Goal: Information Seeking & Learning: Find specific fact

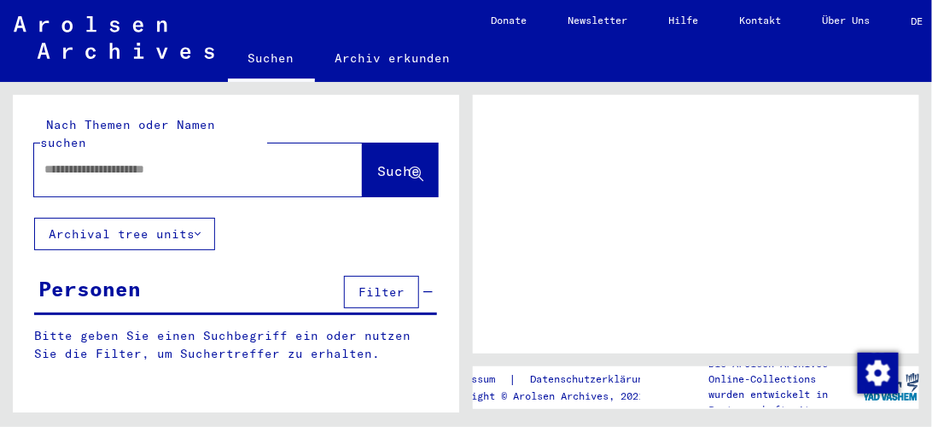
click at [258, 160] on input "text" at bounding box center [182, 169] width 277 height 18
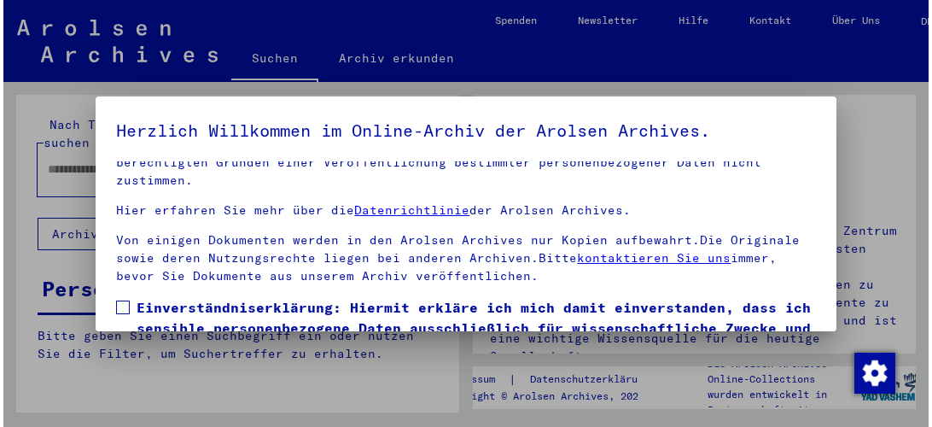
scroll to position [127, 0]
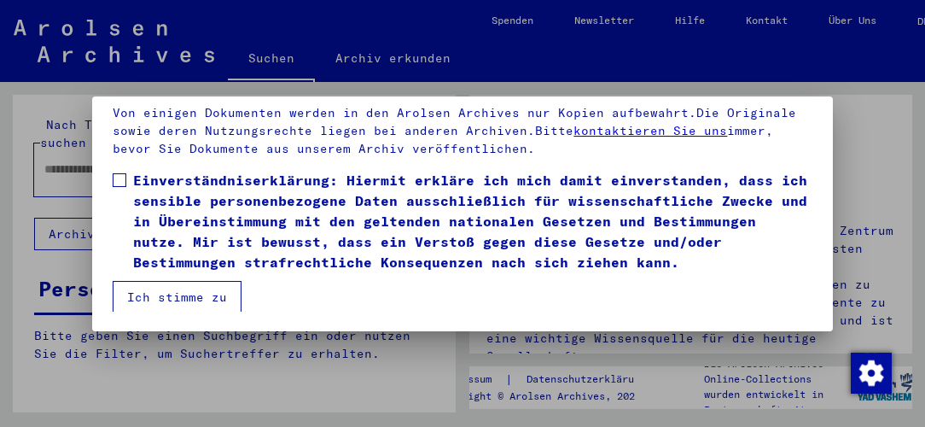
click at [117, 223] on label "Einverständniserklärung: Hiermit erkläre ich mich damit einverstanden, dass ich…" at bounding box center [462, 221] width 699 height 102
click at [165, 292] on button "Ich stimme zu" at bounding box center [177, 297] width 129 height 32
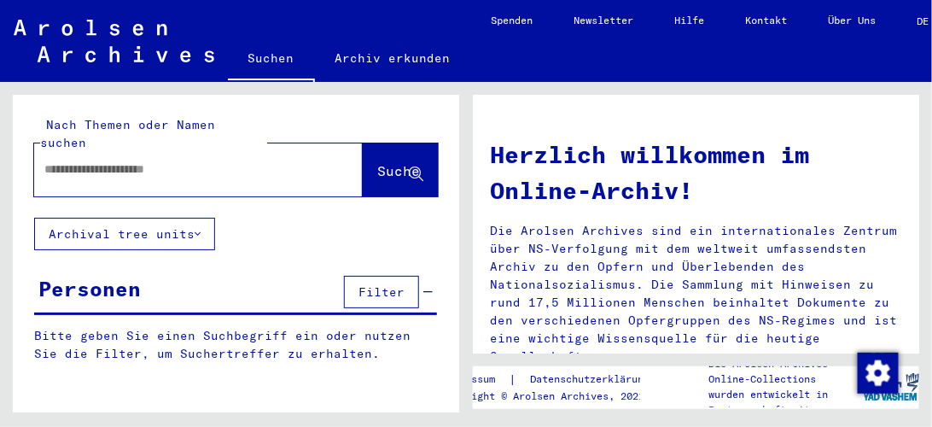
click at [179, 160] on input "text" at bounding box center [177, 169] width 267 height 18
type input "**********"
click at [382, 162] on span "Suche" at bounding box center [398, 170] width 43 height 17
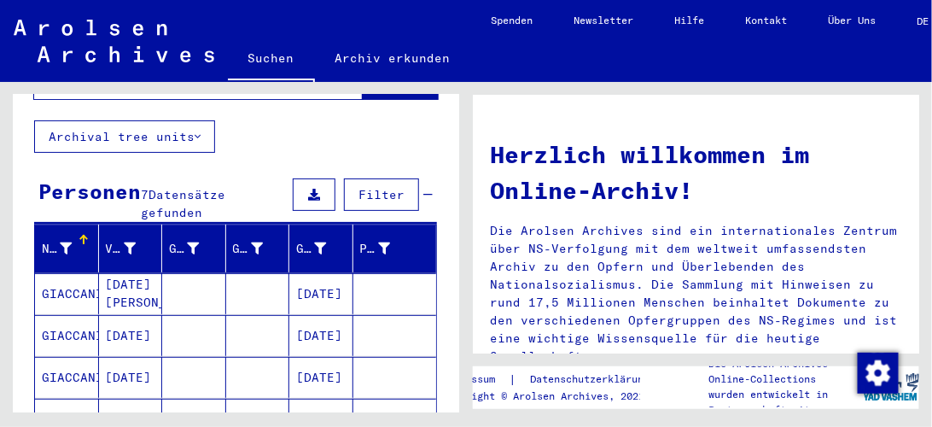
scroll to position [146, 0]
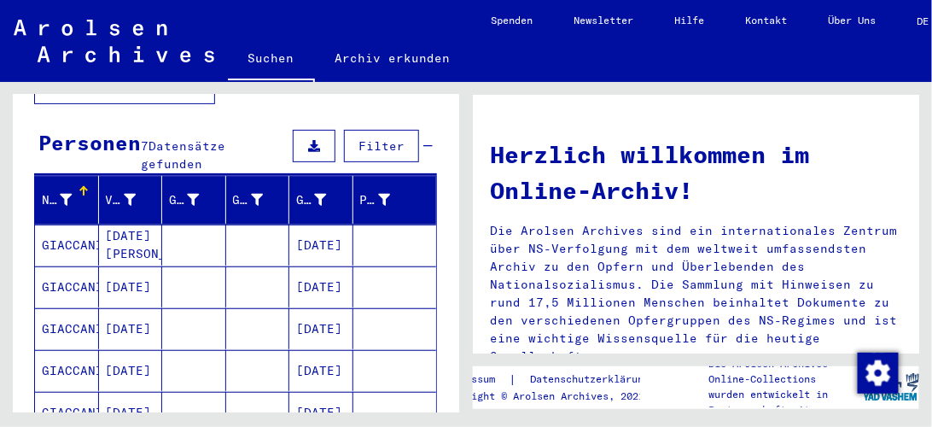
click at [387, 224] on mat-cell at bounding box center [395, 244] width 84 height 41
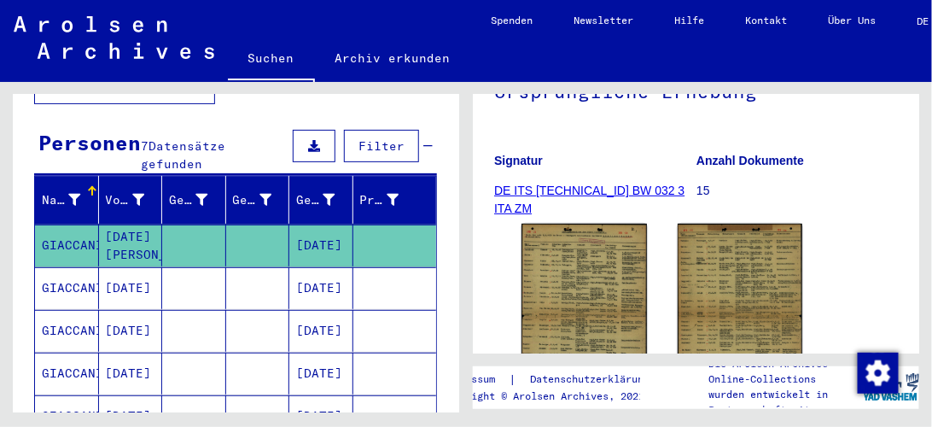
click at [390, 267] on mat-cell at bounding box center [395, 288] width 84 height 42
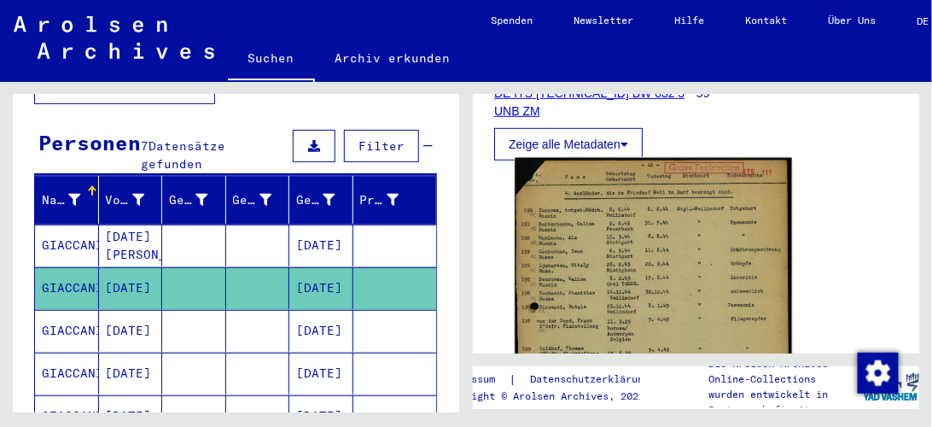
scroll to position [341, 0]
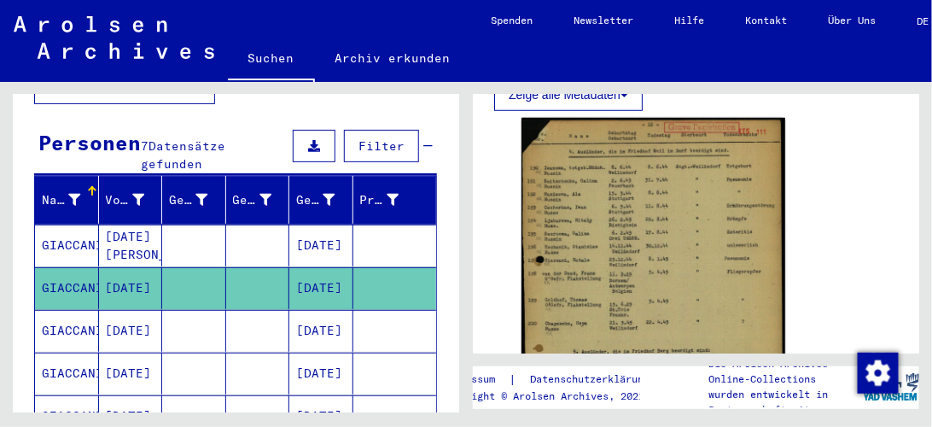
click at [388, 310] on mat-cell at bounding box center [395, 331] width 84 height 42
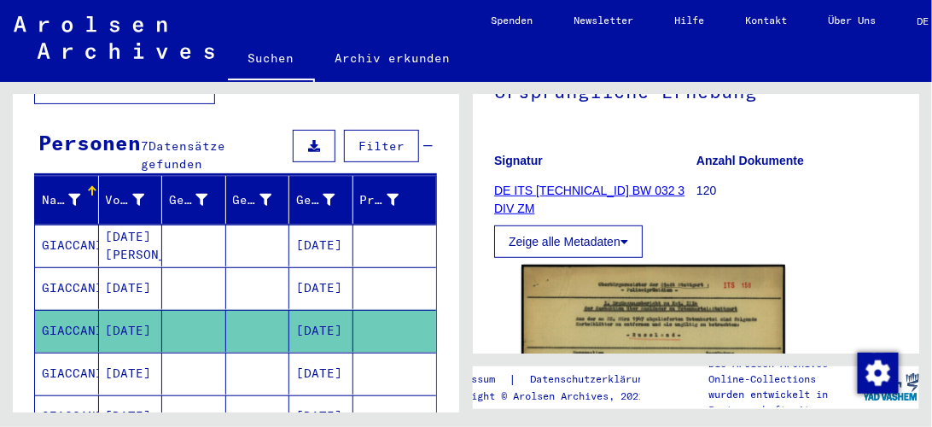
scroll to position [341, 0]
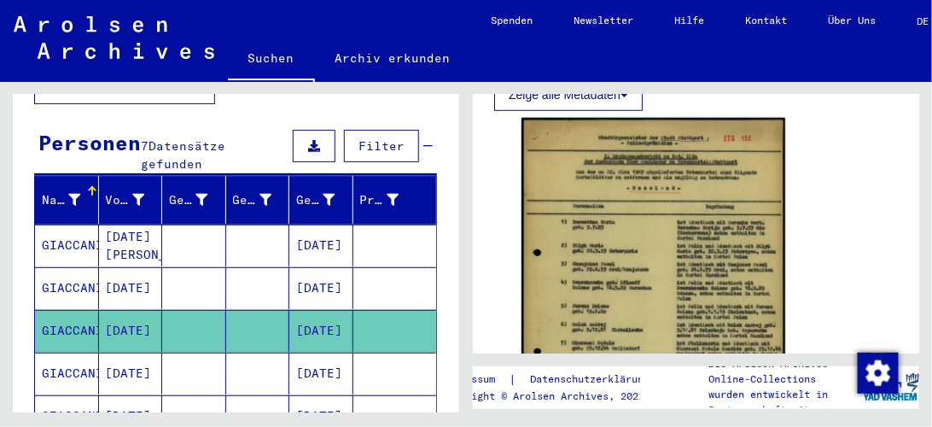
click at [421, 353] on mat-cell at bounding box center [395, 374] width 84 height 42
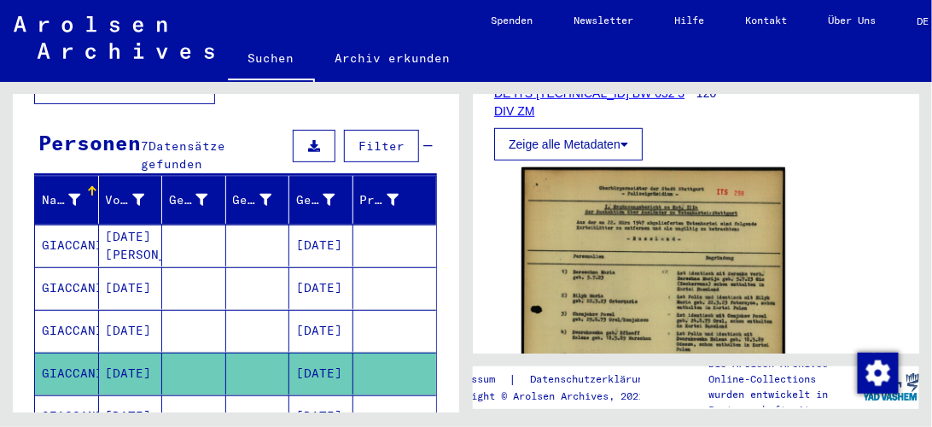
scroll to position [341, 0]
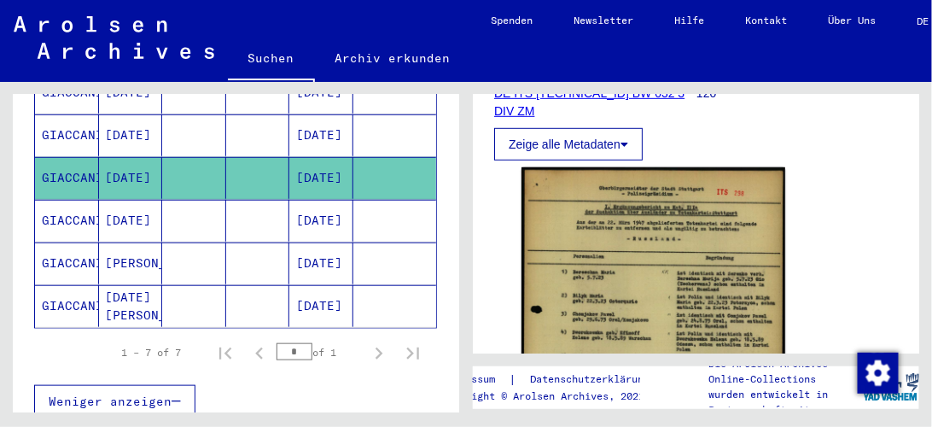
click at [391, 200] on mat-cell at bounding box center [395, 221] width 84 height 42
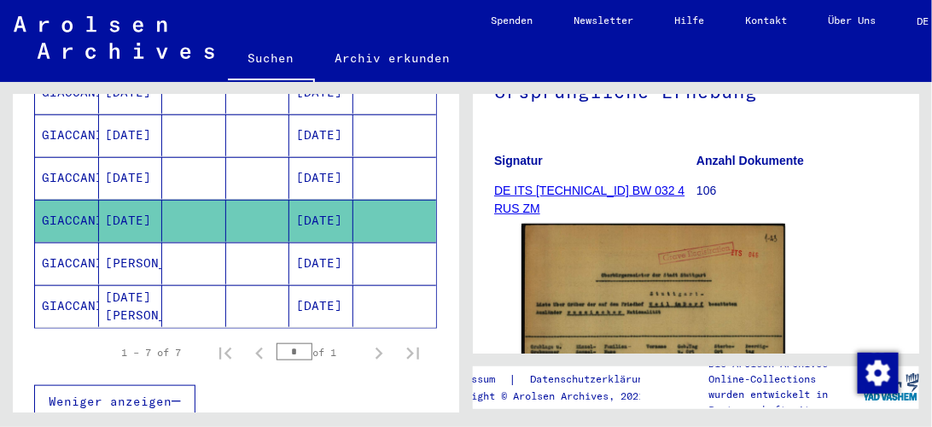
scroll to position [341, 0]
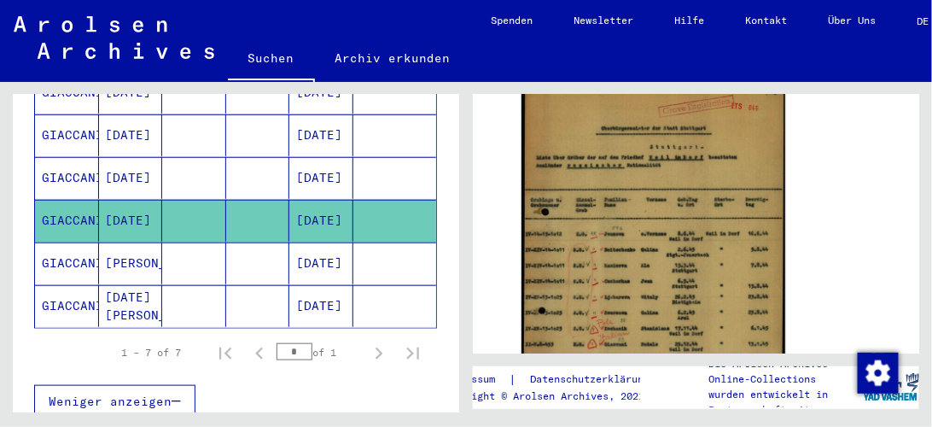
click at [408, 242] on mat-cell at bounding box center [395, 263] width 84 height 42
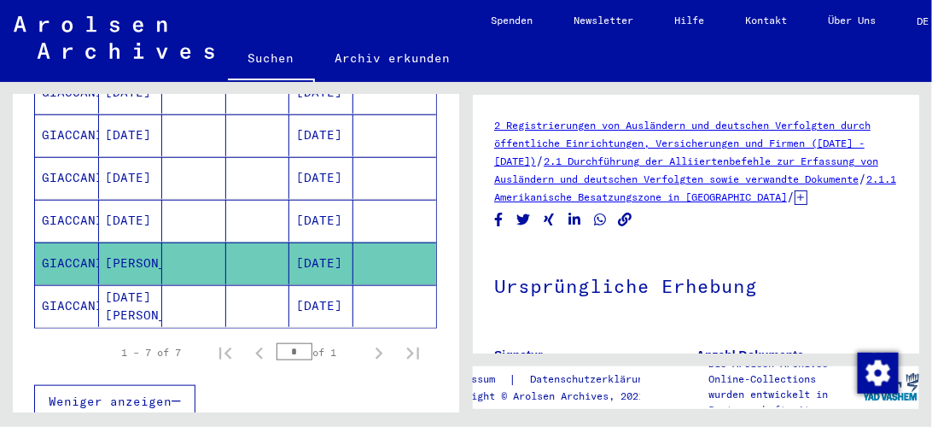
scroll to position [243, 0]
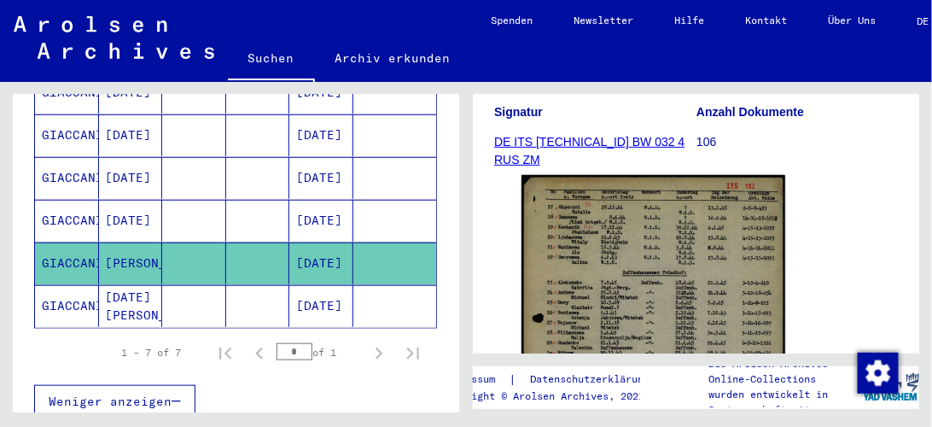
click at [399, 285] on mat-cell at bounding box center [395, 306] width 84 height 42
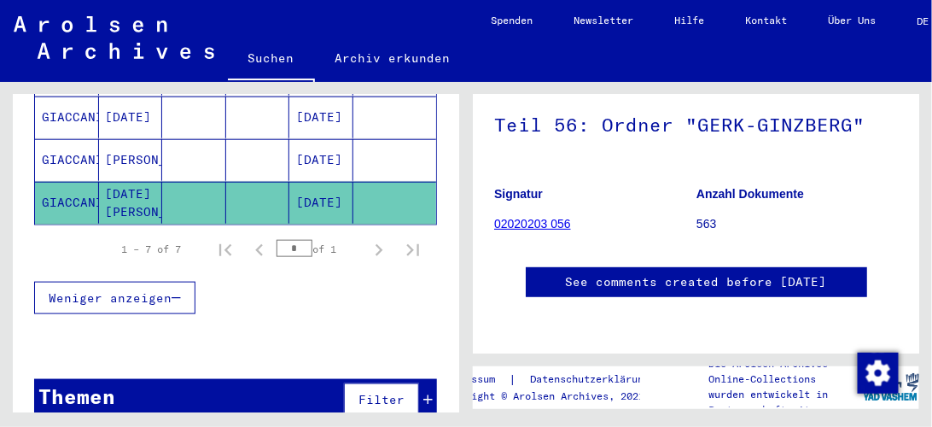
click at [521, 217] on link "02020203 056" at bounding box center [532, 224] width 77 height 14
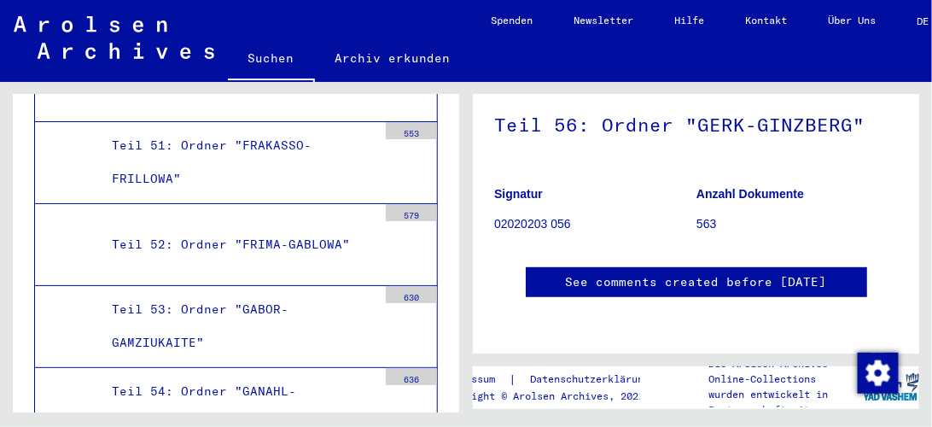
scroll to position [817, 0]
drag, startPoint x: 319, startPoint y: 159, endPoint x: 369, endPoint y: 174, distance: 51.8
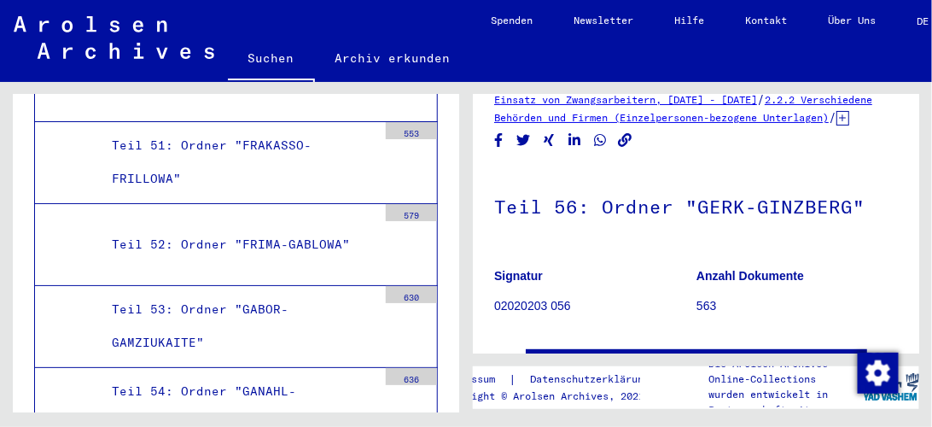
scroll to position [0, 0]
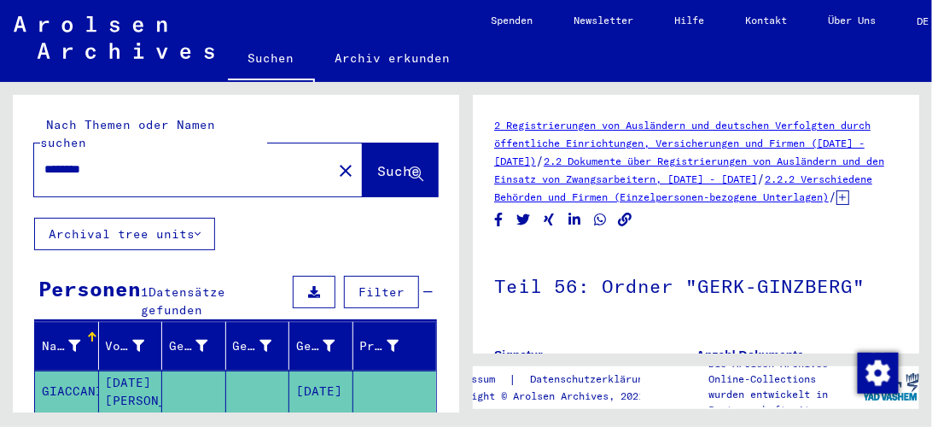
click at [66, 160] on input "********" at bounding box center [182, 169] width 277 height 18
click at [137, 160] on input "********" at bounding box center [182, 169] width 277 height 18
click at [377, 162] on span "Suche" at bounding box center [398, 170] width 43 height 17
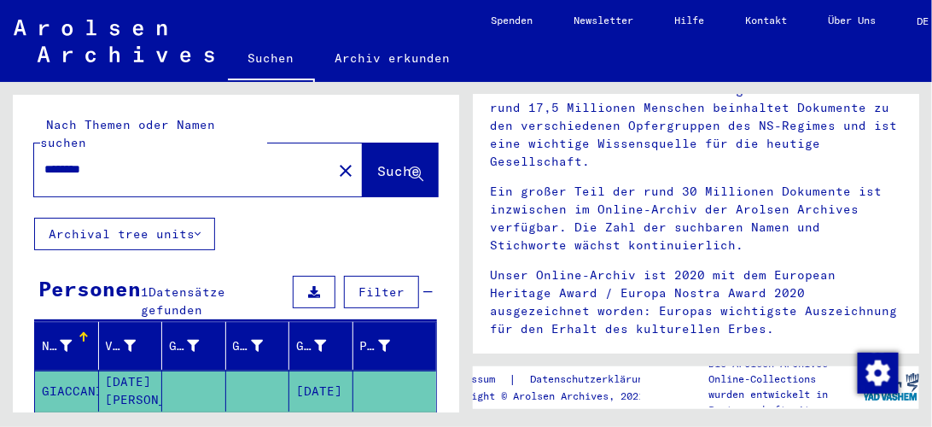
scroll to position [159, 0]
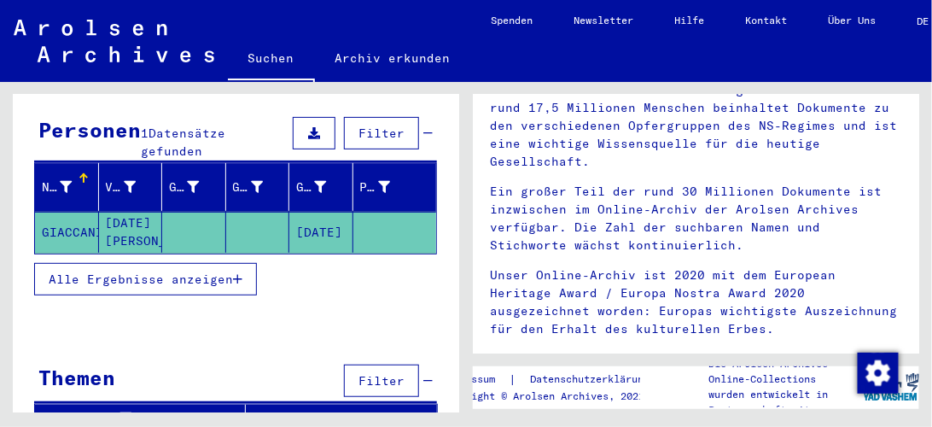
click at [379, 213] on mat-cell at bounding box center [395, 232] width 84 height 41
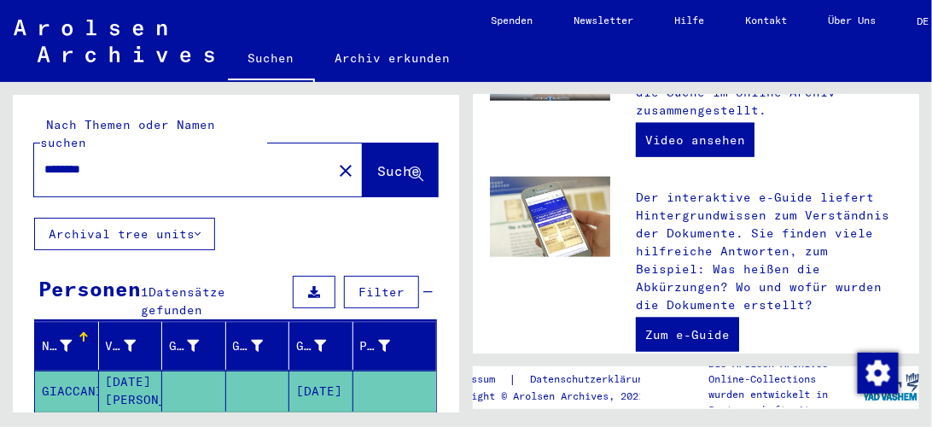
scroll to position [515, 0]
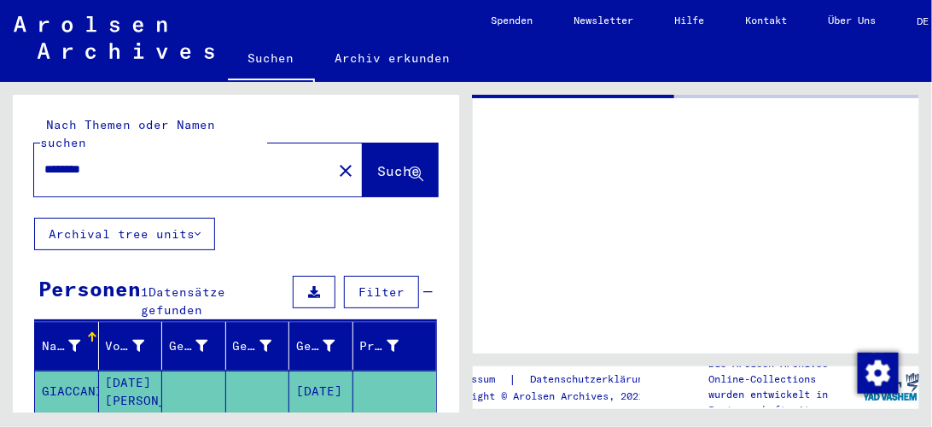
type input "**********"
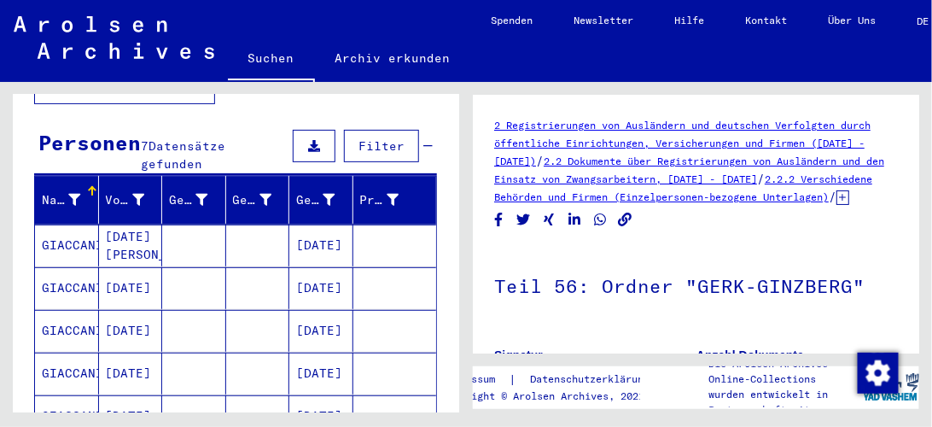
scroll to position [195, 0]
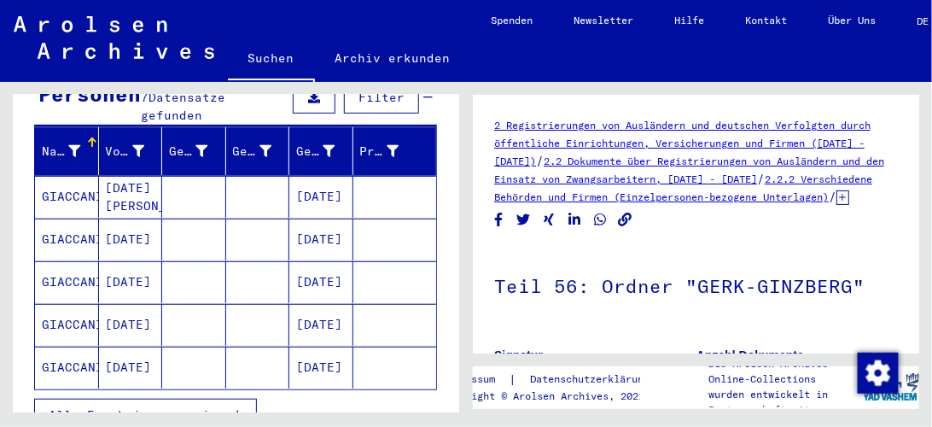
click at [403, 176] on mat-cell at bounding box center [395, 197] width 84 height 42
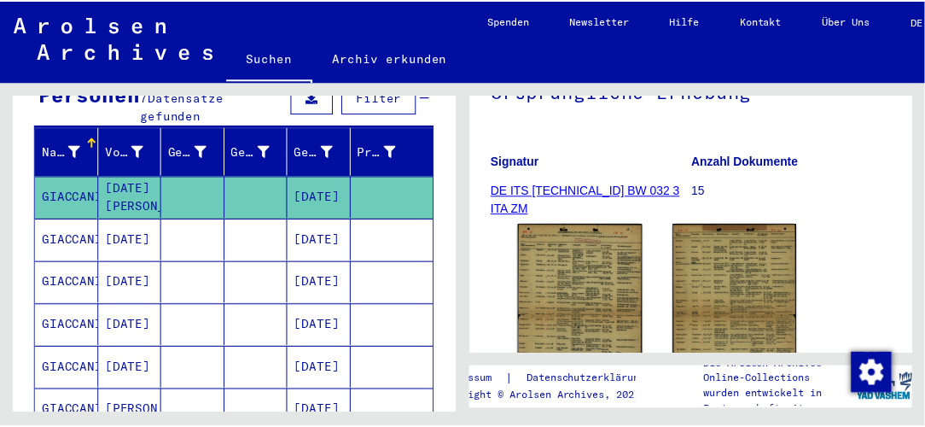
scroll to position [390, 0]
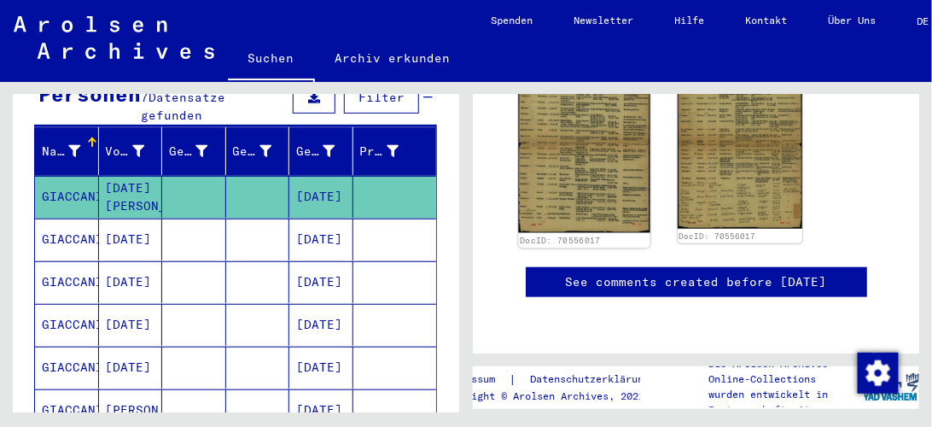
click at [584, 153] on img at bounding box center [583, 141] width 131 height 186
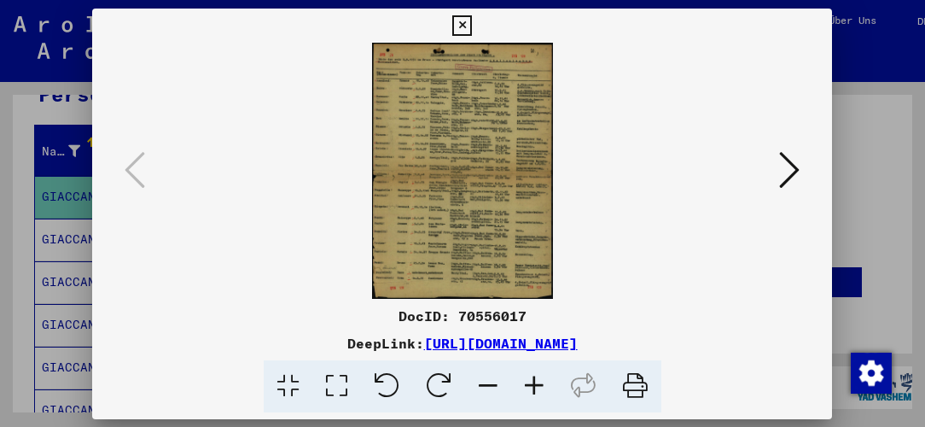
click at [584, 153] on img at bounding box center [462, 171] width 624 height 256
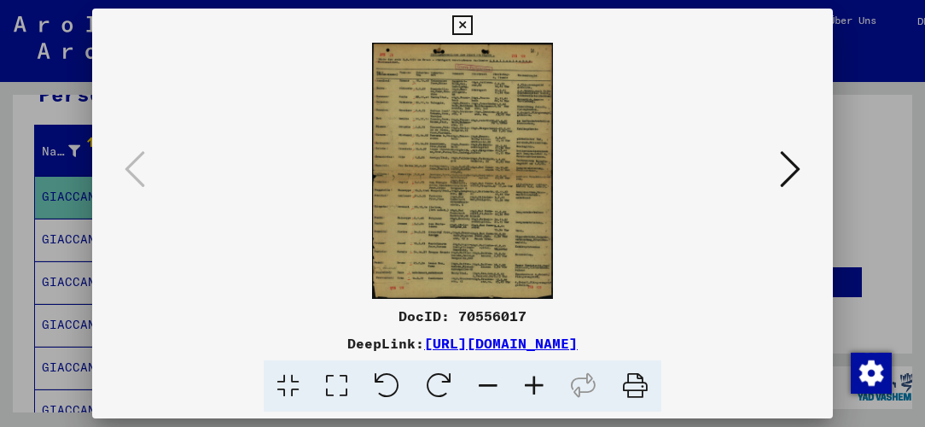
click at [538, 382] on icon at bounding box center [534, 386] width 46 height 52
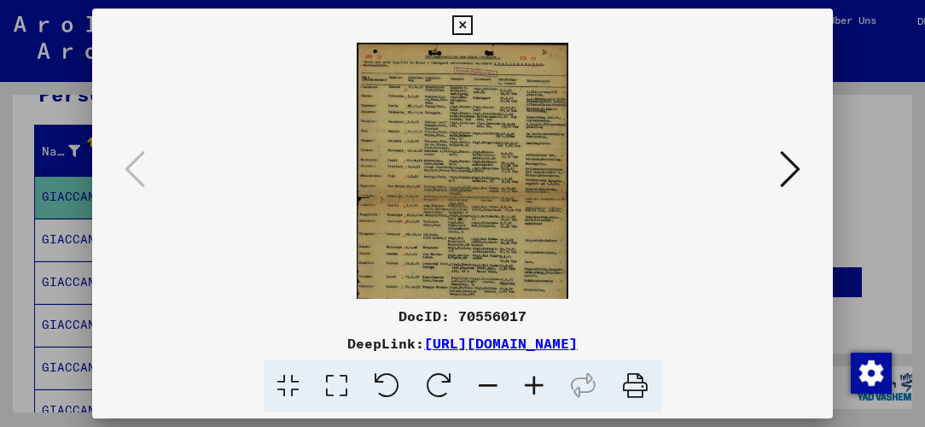
click at [538, 382] on icon at bounding box center [534, 386] width 46 height 52
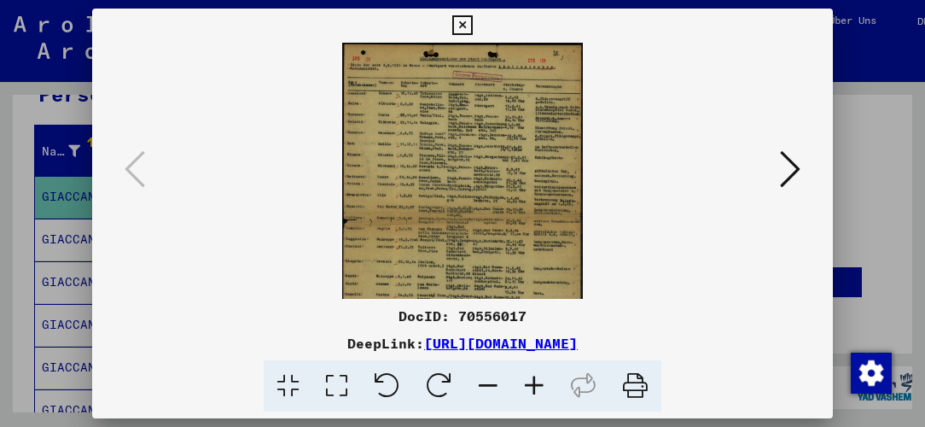
click at [538, 382] on icon at bounding box center [534, 386] width 46 height 52
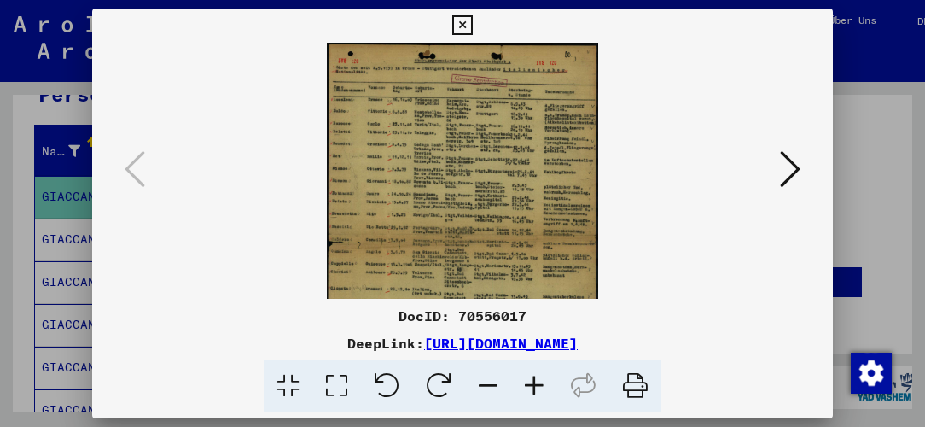
click at [538, 382] on icon at bounding box center [534, 386] width 46 height 52
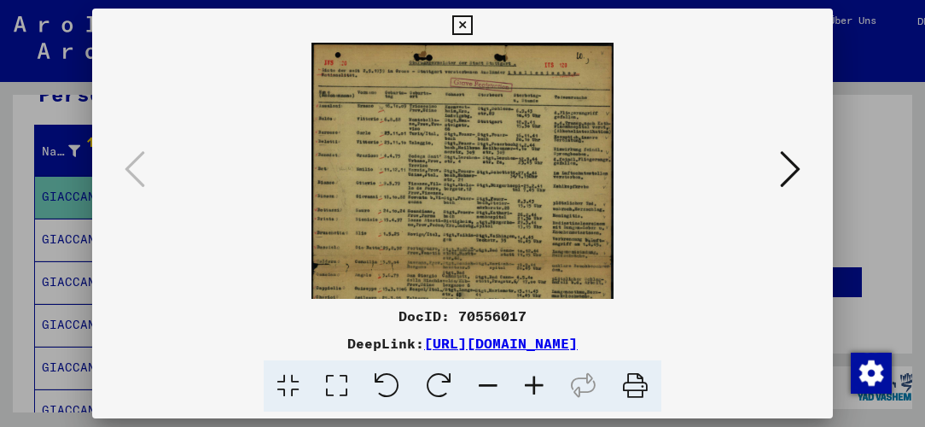
click at [538, 382] on icon at bounding box center [534, 386] width 46 height 52
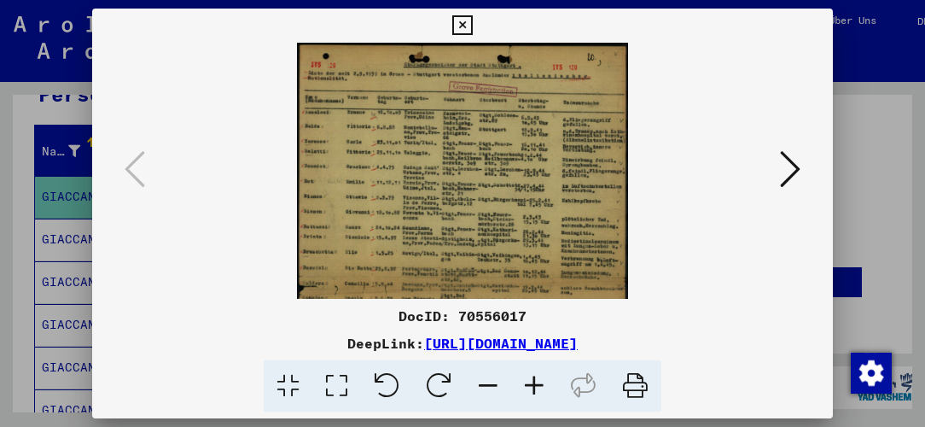
click at [533, 380] on icon at bounding box center [534, 386] width 46 height 52
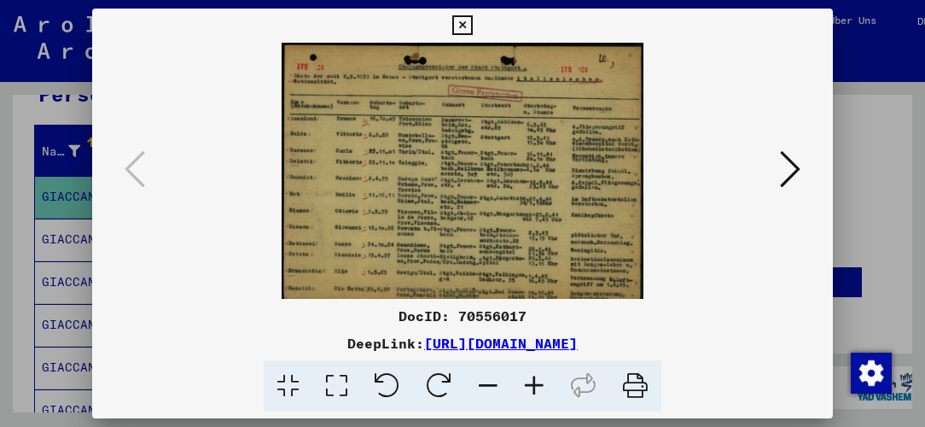
click at [533, 380] on icon at bounding box center [534, 386] width 46 height 52
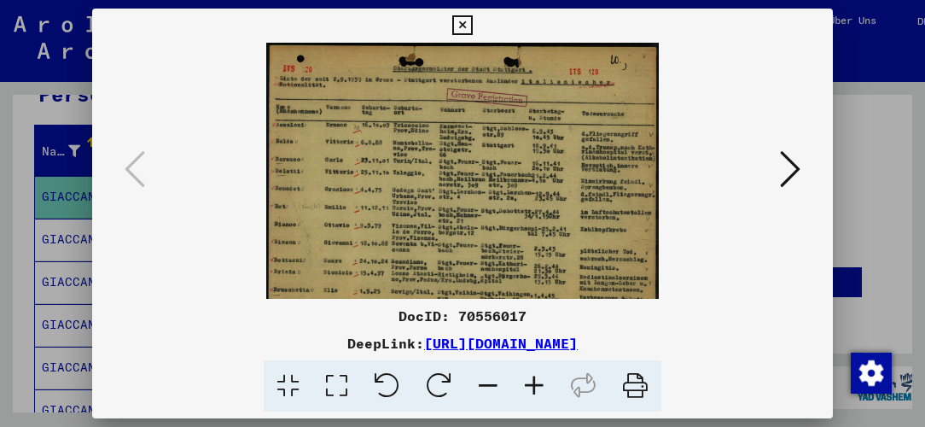
click at [533, 380] on icon at bounding box center [534, 386] width 46 height 52
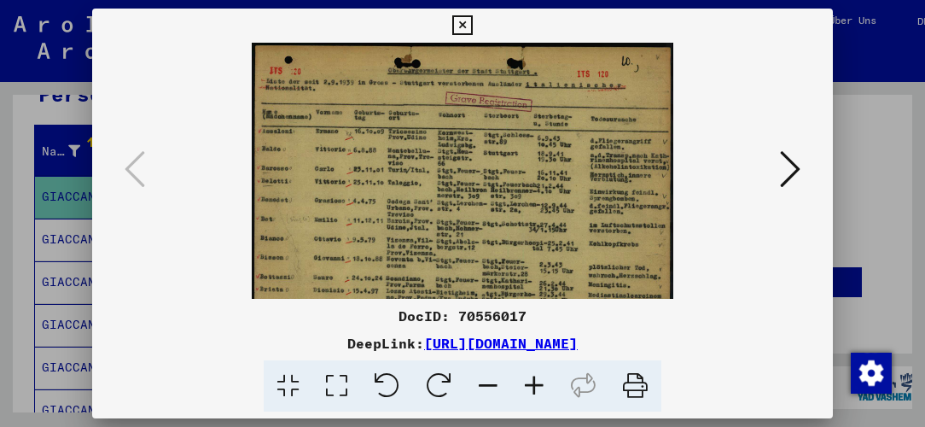
click at [533, 380] on icon at bounding box center [534, 386] width 46 height 52
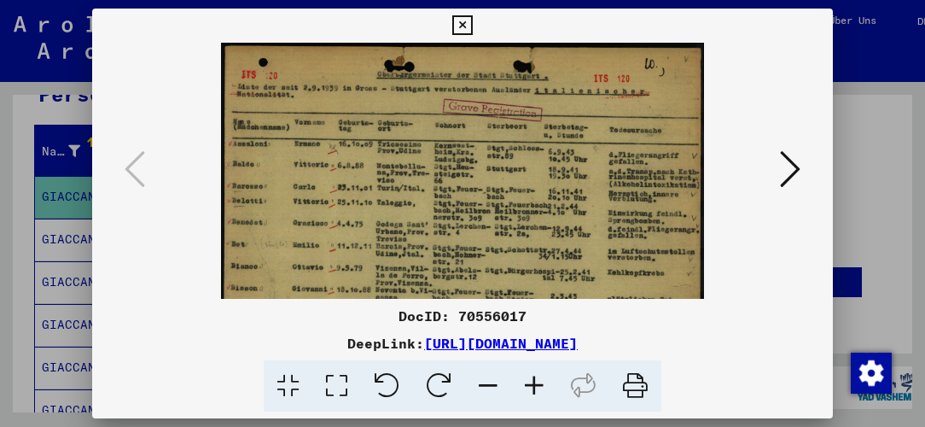
click at [533, 380] on icon at bounding box center [534, 386] width 46 height 52
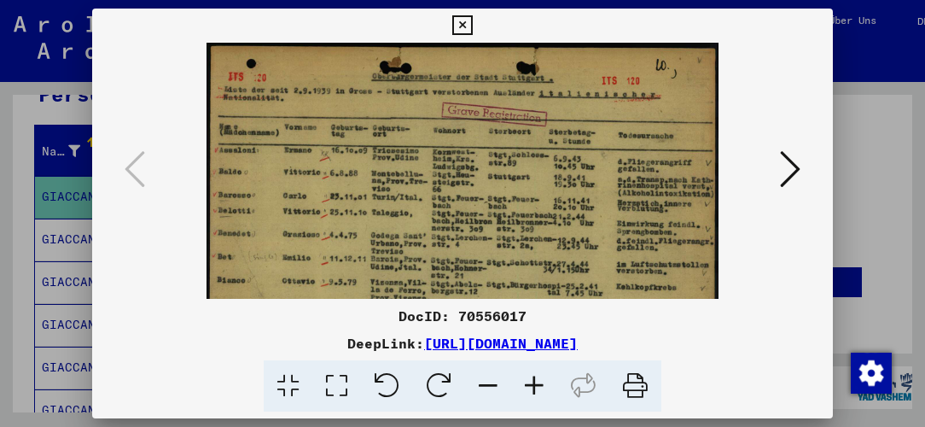
click at [533, 380] on icon at bounding box center [534, 386] width 46 height 52
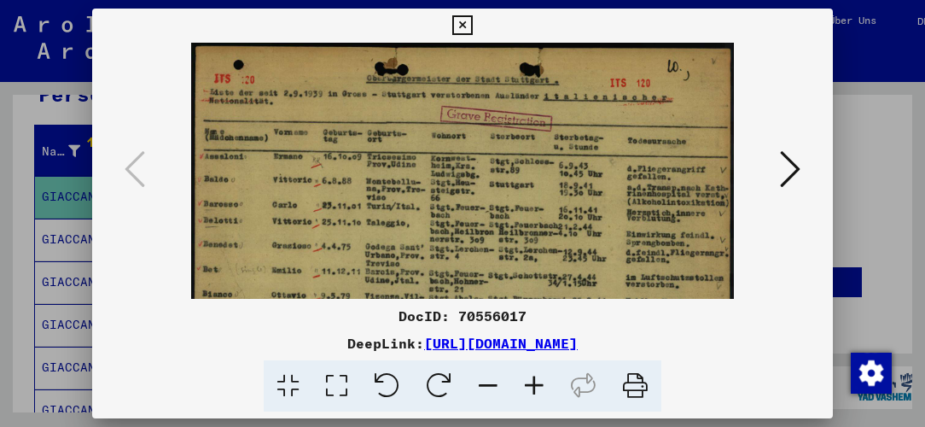
click at [533, 380] on icon at bounding box center [534, 386] width 46 height 52
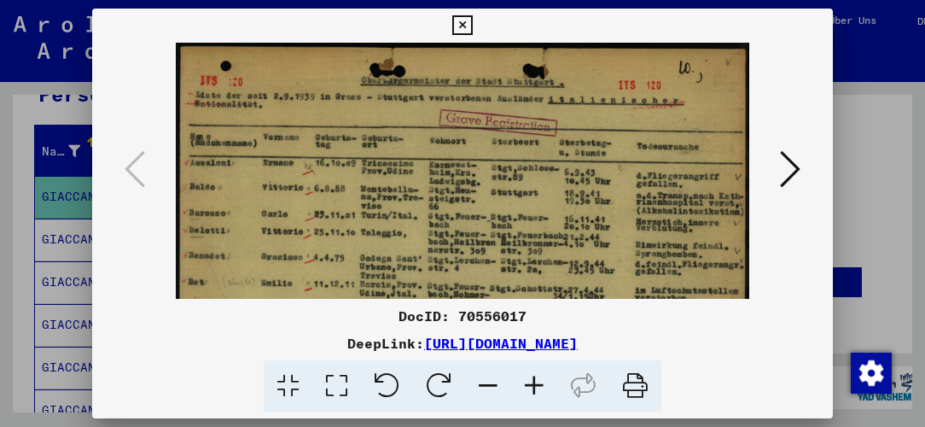
click at [533, 380] on icon at bounding box center [534, 386] width 46 height 52
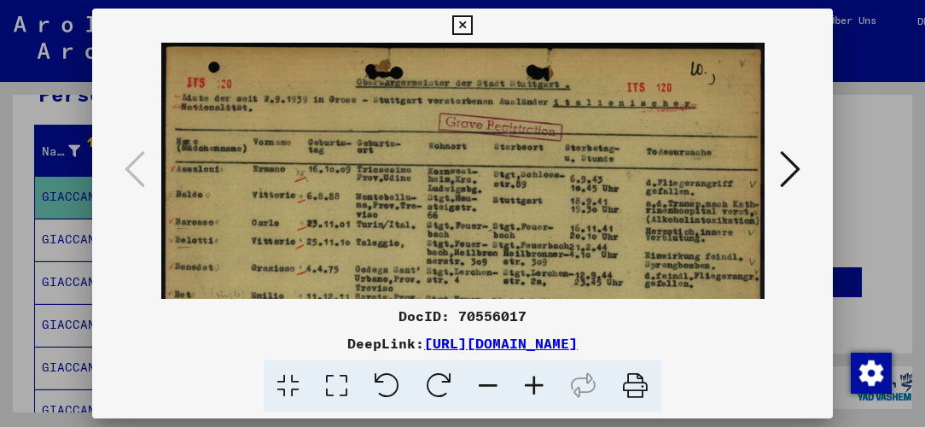
click at [532, 380] on icon at bounding box center [534, 386] width 46 height 52
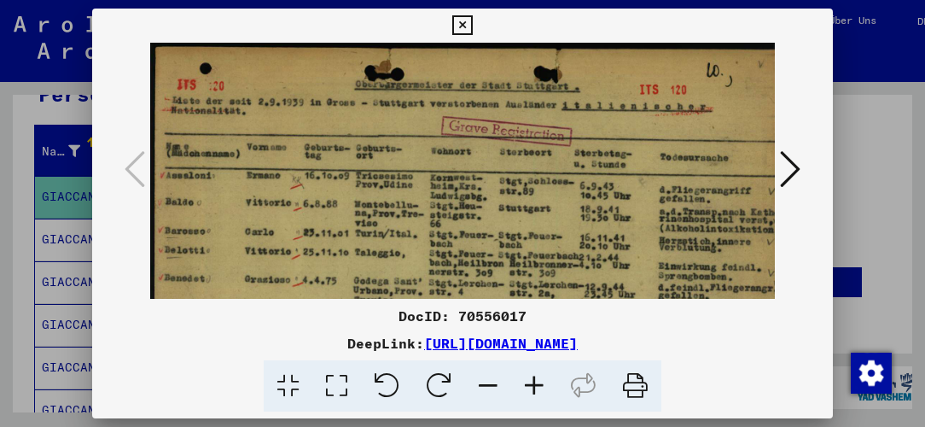
click at [530, 380] on icon at bounding box center [534, 386] width 46 height 52
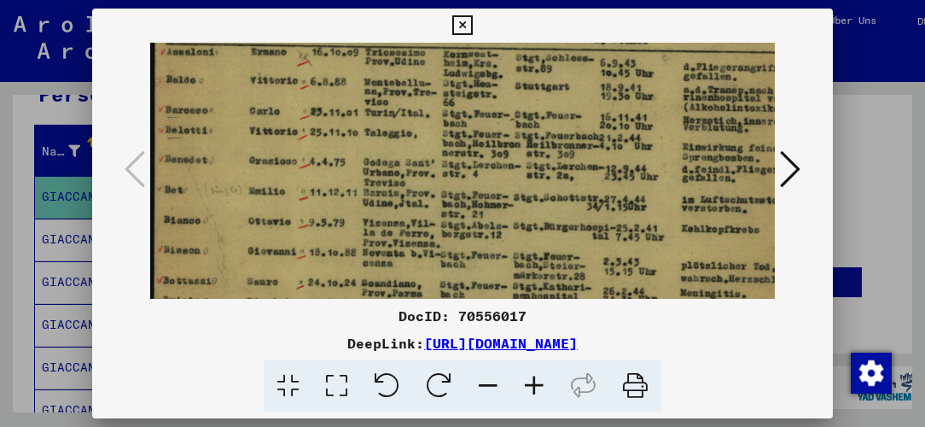
scroll to position [244, 0]
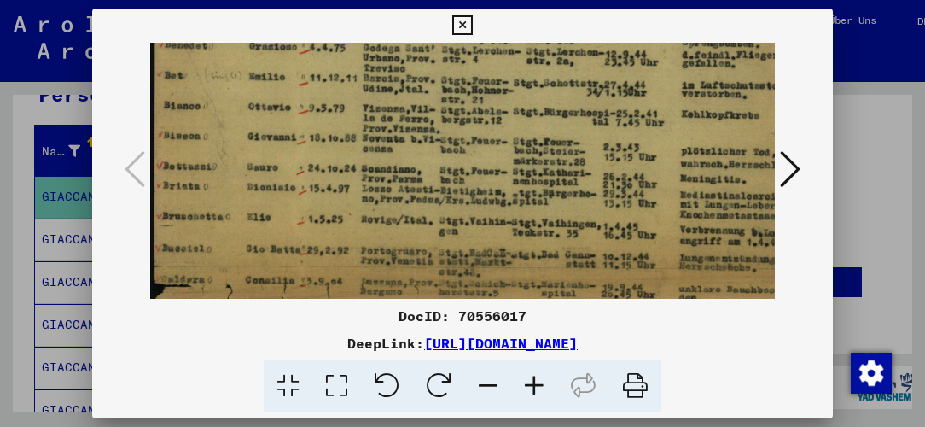
drag, startPoint x: 365, startPoint y: 241, endPoint x: 457, endPoint y: 3, distance: 254.3
click at [457, 3] on div "DocID: 70556017 DeepLink: [URL][DOMAIN_NAME]" at bounding box center [462, 213] width 925 height 427
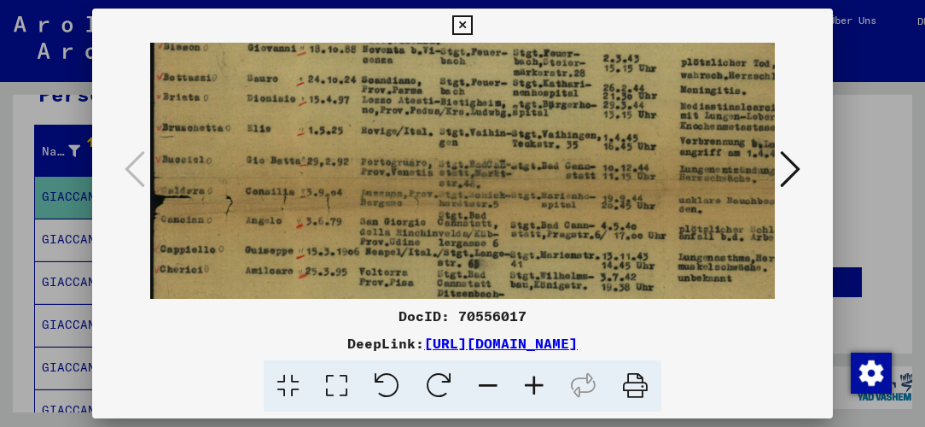
scroll to position [381, 0]
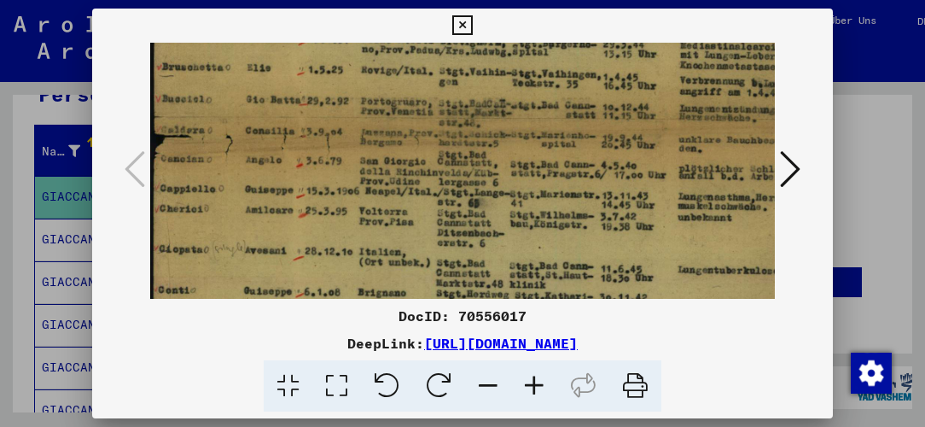
drag, startPoint x: 442, startPoint y: 160, endPoint x: 464, endPoint y: 14, distance: 148.5
click at [463, 10] on div "DocID: 70556017 DeepLink: [URL][DOMAIN_NAME]" at bounding box center [462, 211] width 740 height 404
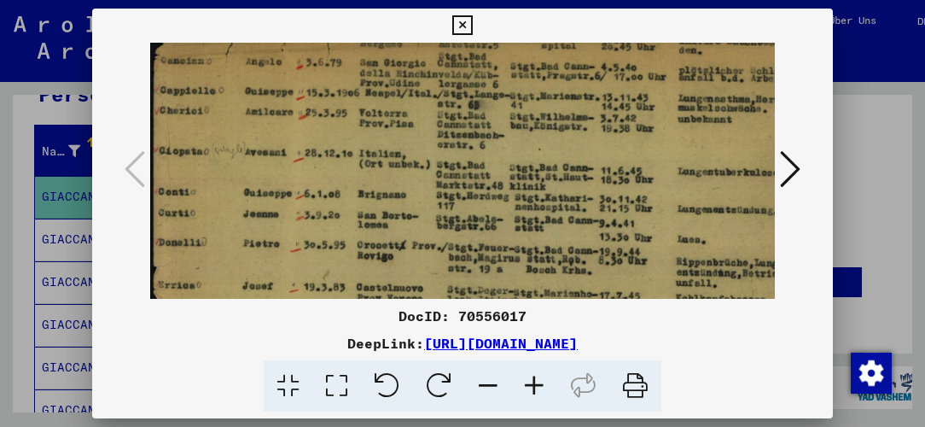
scroll to position [516, 0]
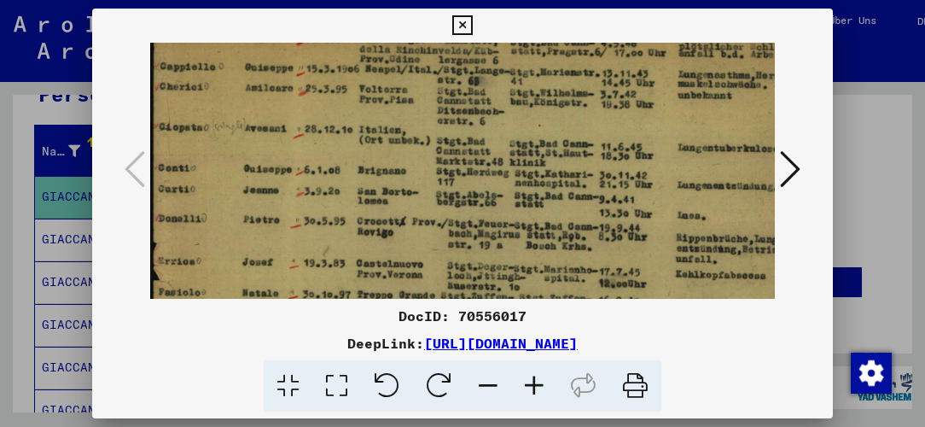
drag, startPoint x: 432, startPoint y: 172, endPoint x: 446, endPoint y: 54, distance: 119.4
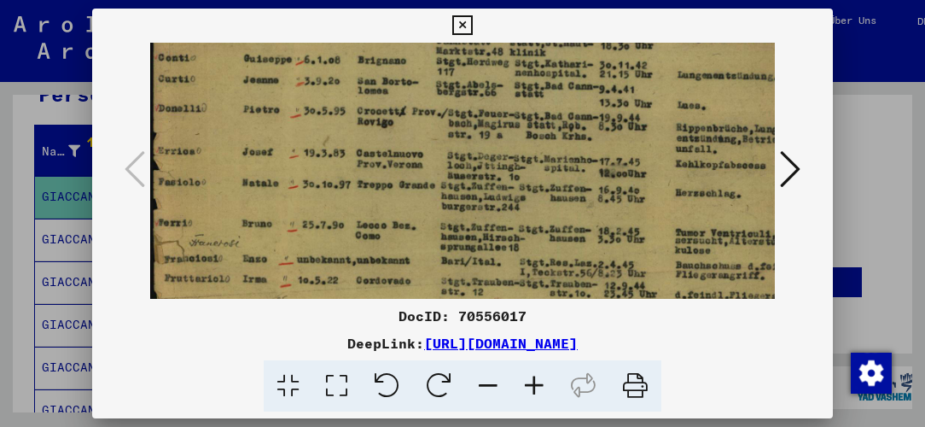
scroll to position [628, 0]
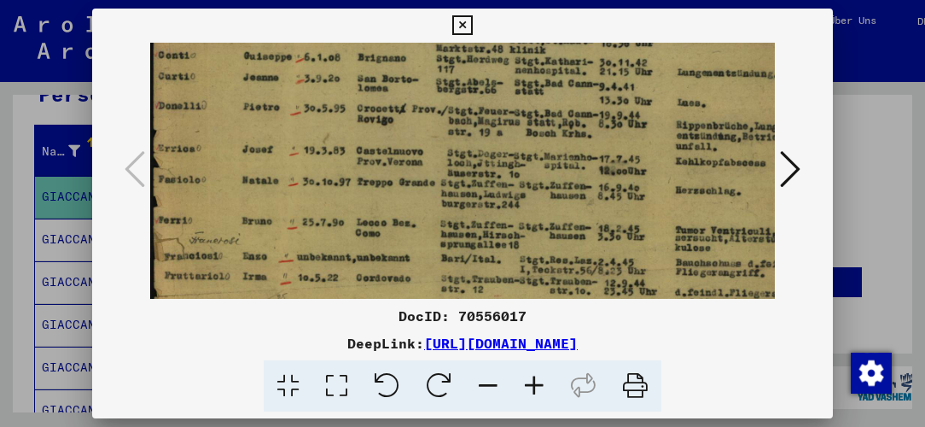
drag, startPoint x: 384, startPoint y: 225, endPoint x: 415, endPoint y: 114, distance: 115.1
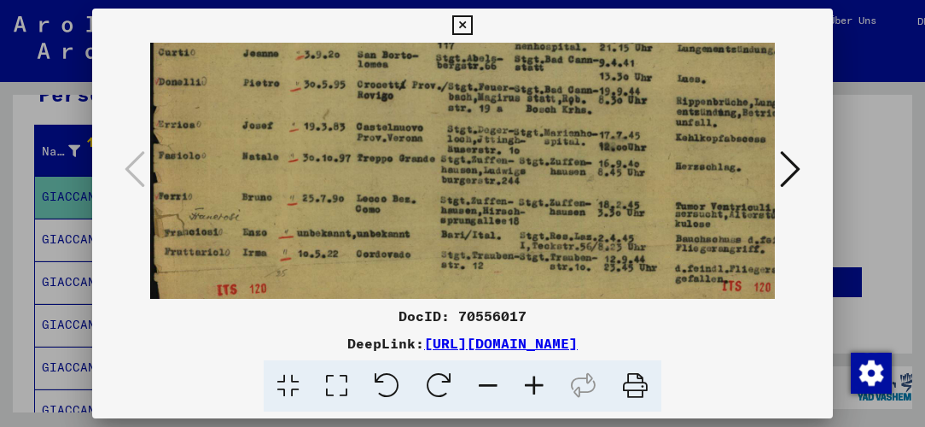
scroll to position [683, 0]
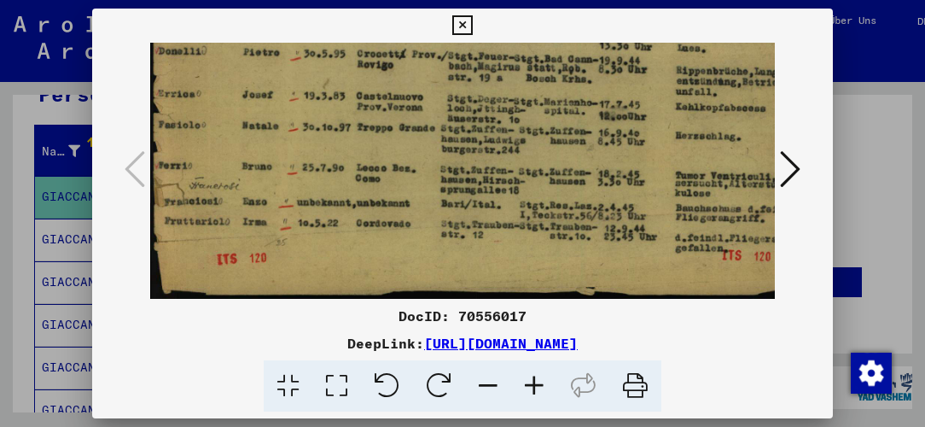
drag, startPoint x: 383, startPoint y: 241, endPoint x: 428, endPoint y: 88, distance: 159.1
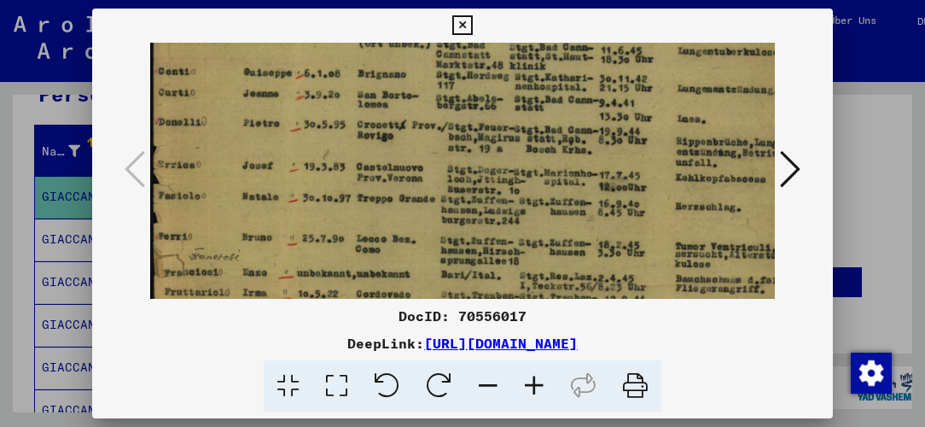
scroll to position [611, 0]
drag, startPoint x: 379, startPoint y: 137, endPoint x: 403, endPoint y: 209, distance: 76.4
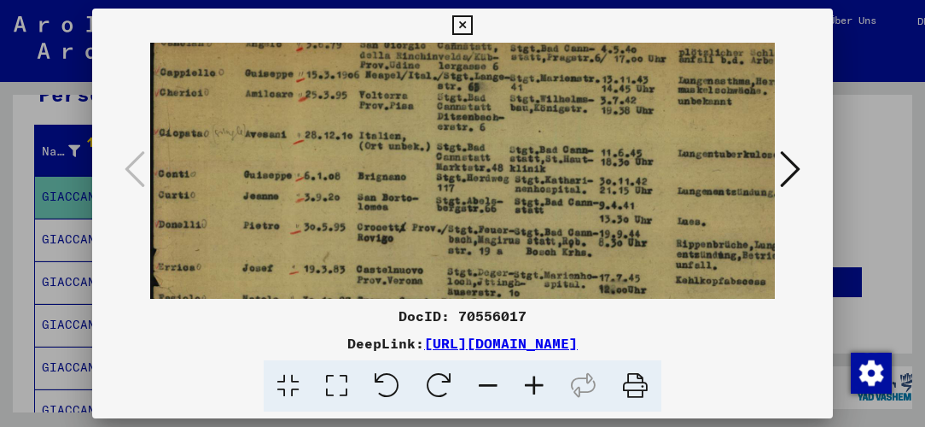
scroll to position [504, 0]
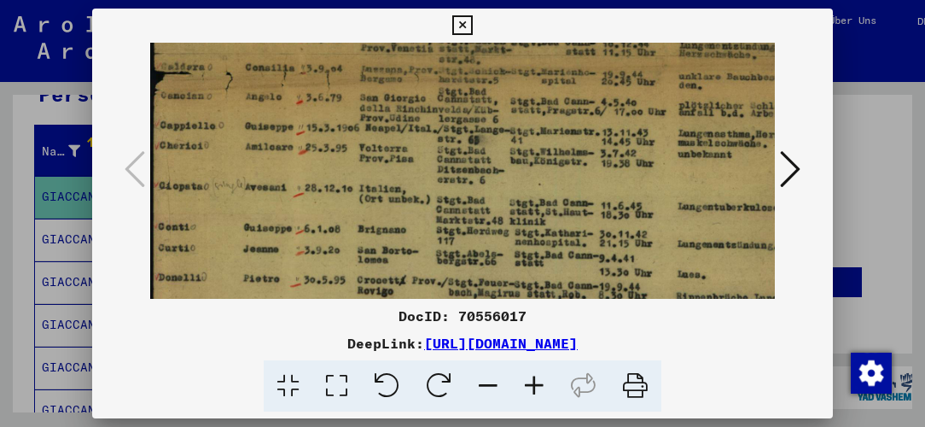
drag, startPoint x: 319, startPoint y: 137, endPoint x: 359, endPoint y: 271, distance: 139.9
click at [371, 289] on img at bounding box center [482, 55] width 664 height 939
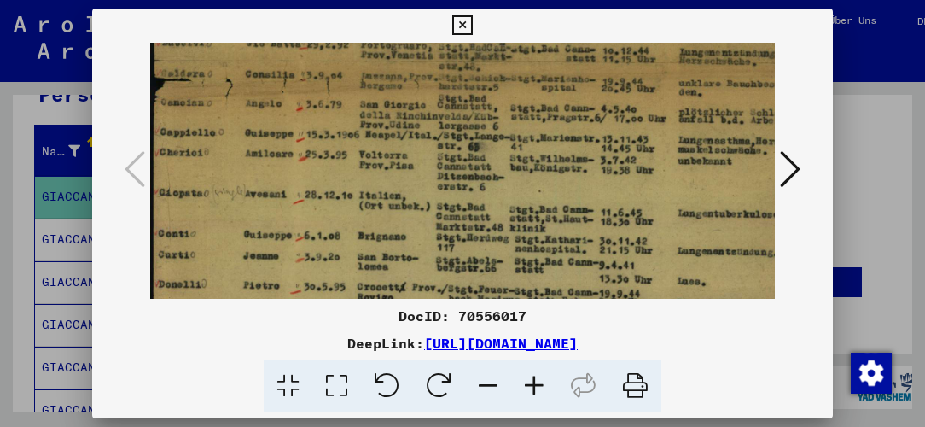
scroll to position [411, 0]
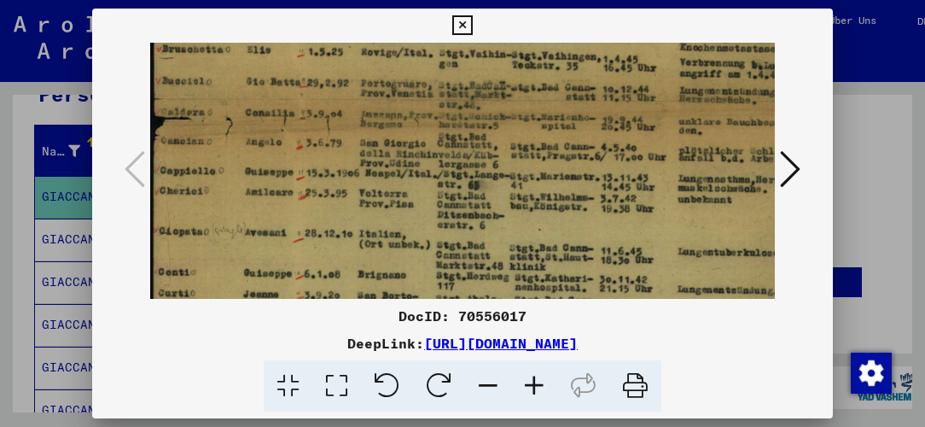
drag, startPoint x: 242, startPoint y: 212, endPoint x: 253, endPoint y: 261, distance: 50.6
click at [253, 261] on img at bounding box center [482, 100] width 664 height 939
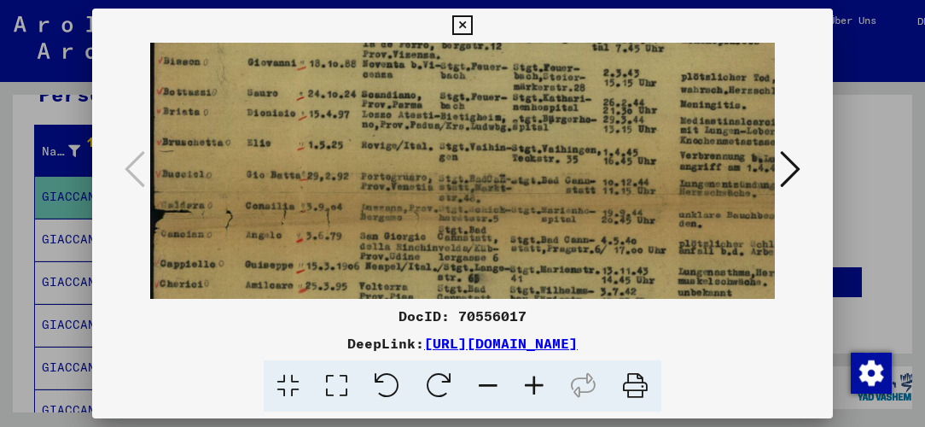
scroll to position [230, 0]
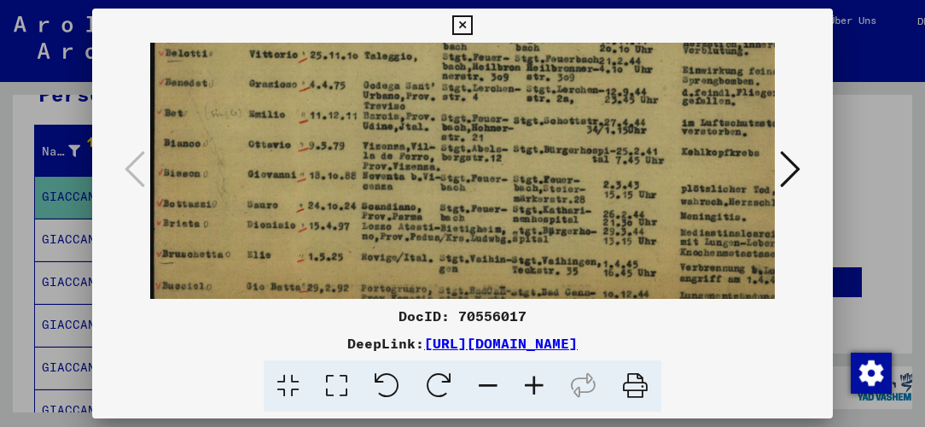
drag, startPoint x: 258, startPoint y: 125, endPoint x: 288, endPoint y: 329, distance: 205.3
click at [288, 329] on div "DocID: 70556017 DeepLink: [URL][DOMAIN_NAME]" at bounding box center [462, 211] width 740 height 404
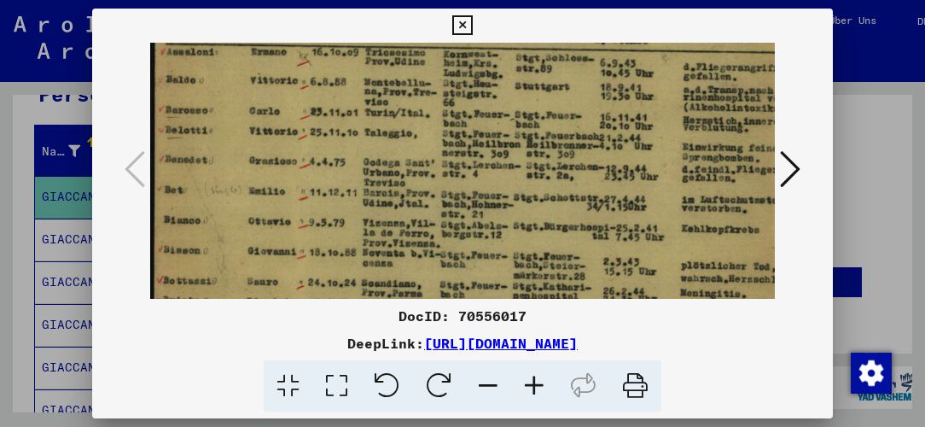
scroll to position [125, 0]
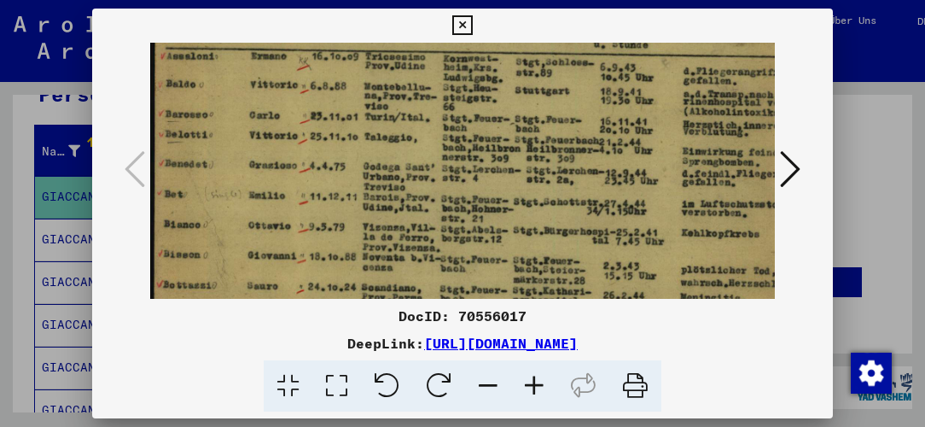
drag, startPoint x: 283, startPoint y: 239, endPoint x: 289, endPoint y: 277, distance: 38.9
click at [289, 277] on img at bounding box center [482, 386] width 664 height 939
click at [801, 167] on icon at bounding box center [790, 169] width 20 height 41
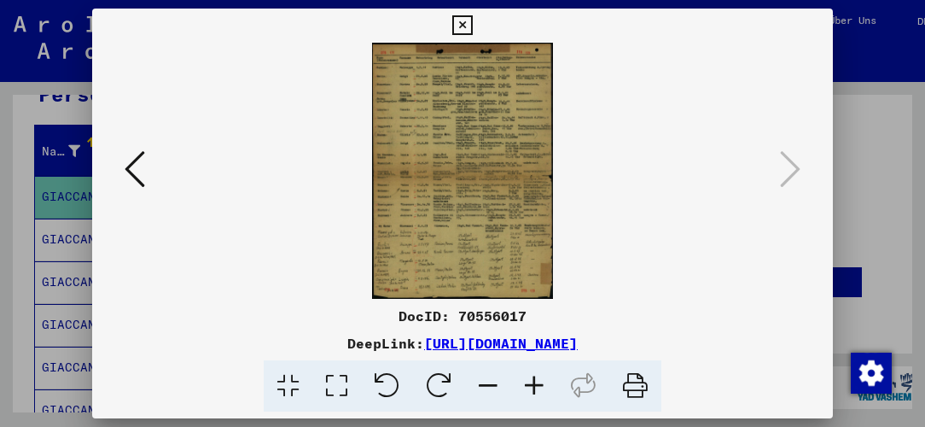
click at [540, 384] on icon at bounding box center [534, 386] width 46 height 52
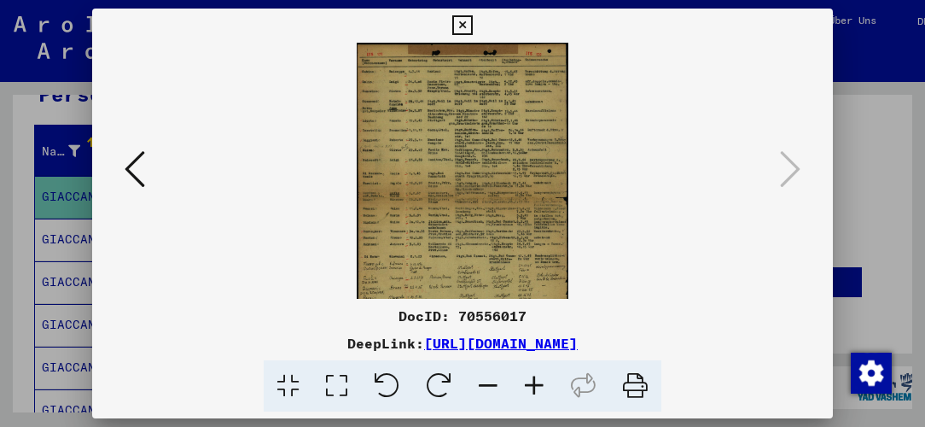
click at [540, 384] on icon at bounding box center [534, 386] width 46 height 52
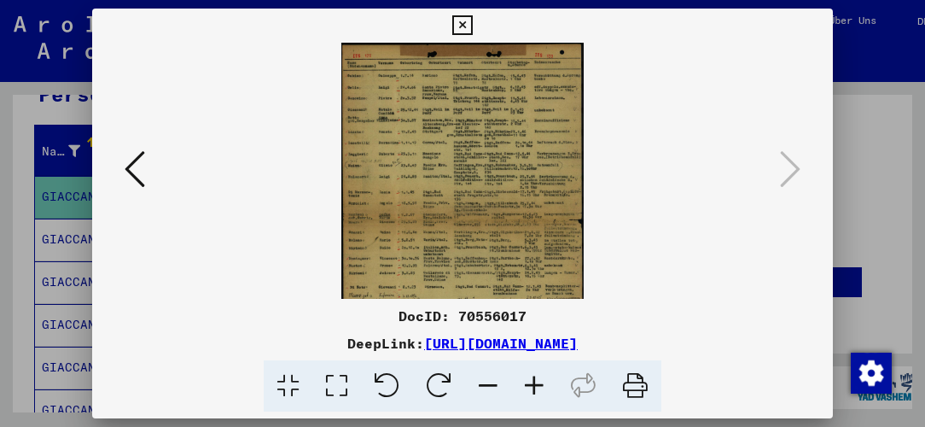
click at [540, 384] on icon at bounding box center [534, 386] width 46 height 52
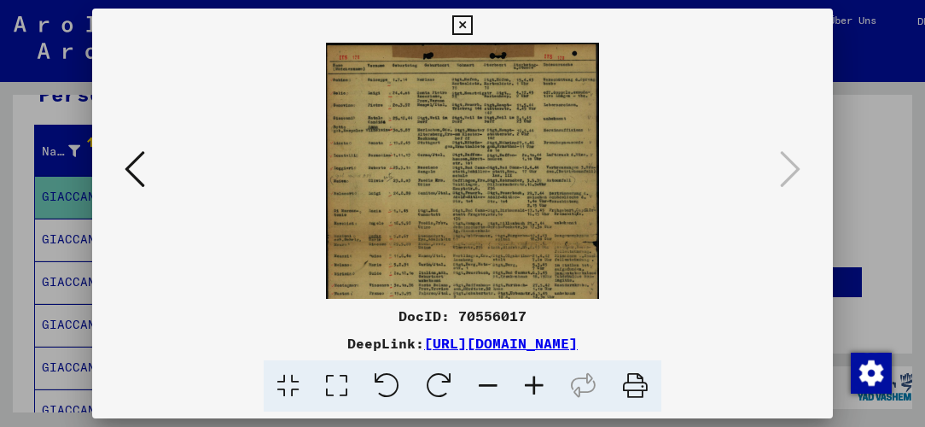
click at [540, 384] on icon at bounding box center [534, 386] width 46 height 52
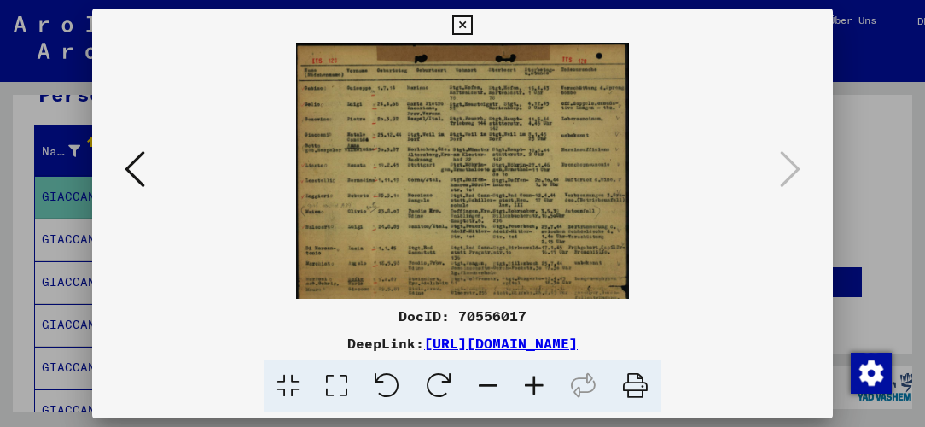
click at [539, 384] on icon at bounding box center [534, 386] width 46 height 52
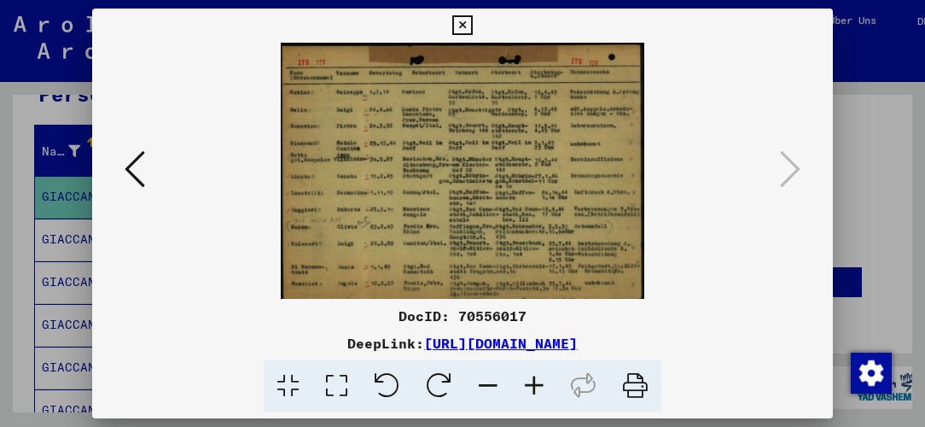
click at [539, 384] on icon at bounding box center [534, 386] width 46 height 52
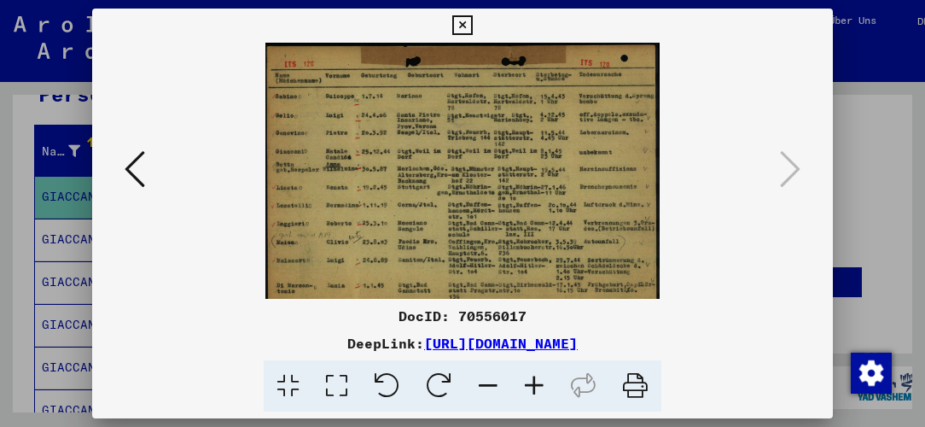
click at [539, 384] on icon at bounding box center [534, 386] width 46 height 52
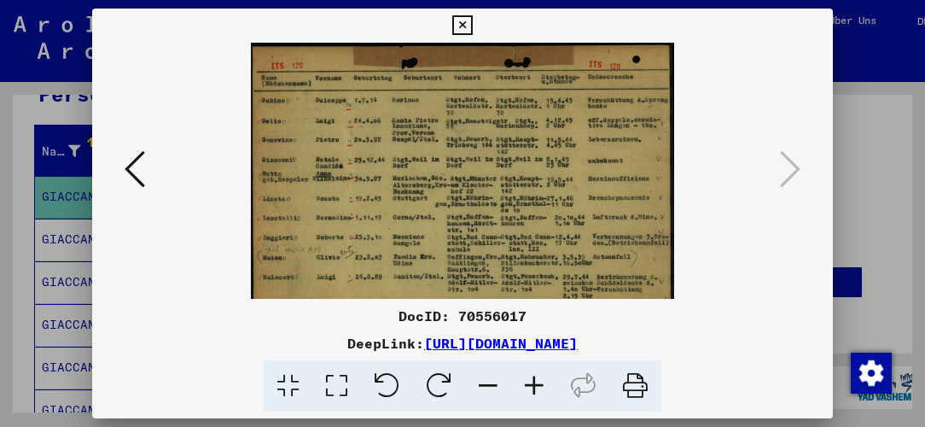
click at [539, 384] on icon at bounding box center [534, 386] width 46 height 52
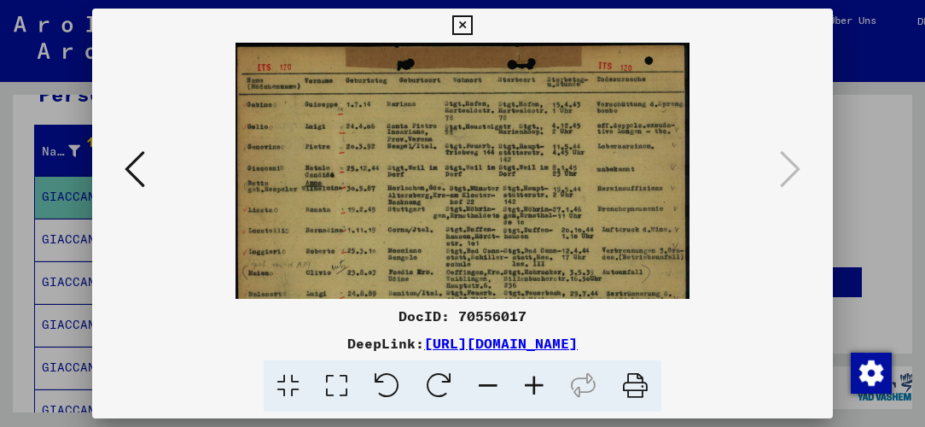
click at [539, 384] on icon at bounding box center [534, 386] width 46 height 52
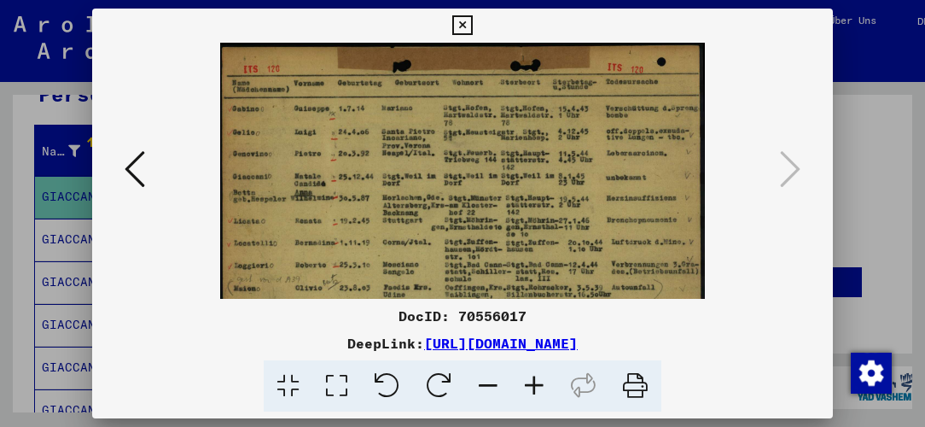
click at [539, 384] on icon at bounding box center [534, 386] width 46 height 52
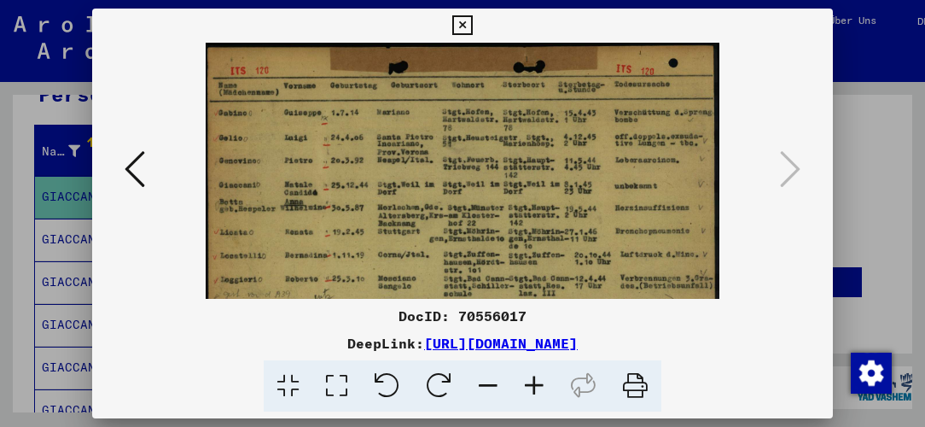
click at [539, 384] on icon at bounding box center [534, 386] width 46 height 52
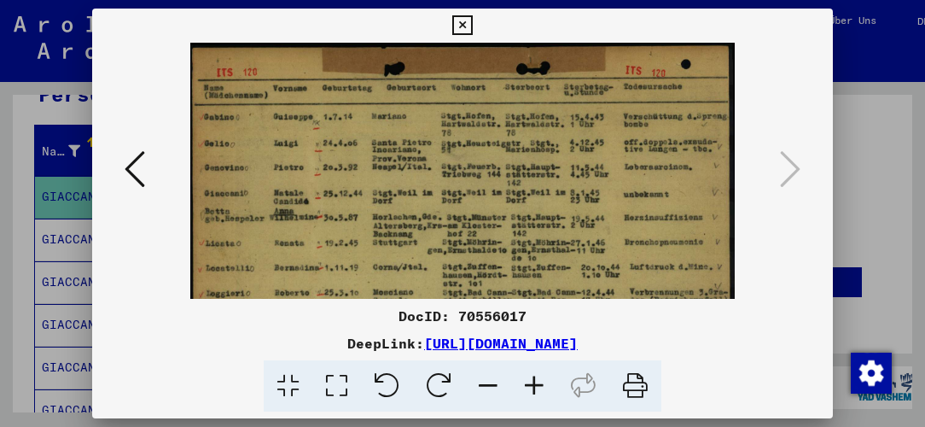
click at [539, 384] on icon at bounding box center [534, 386] width 46 height 52
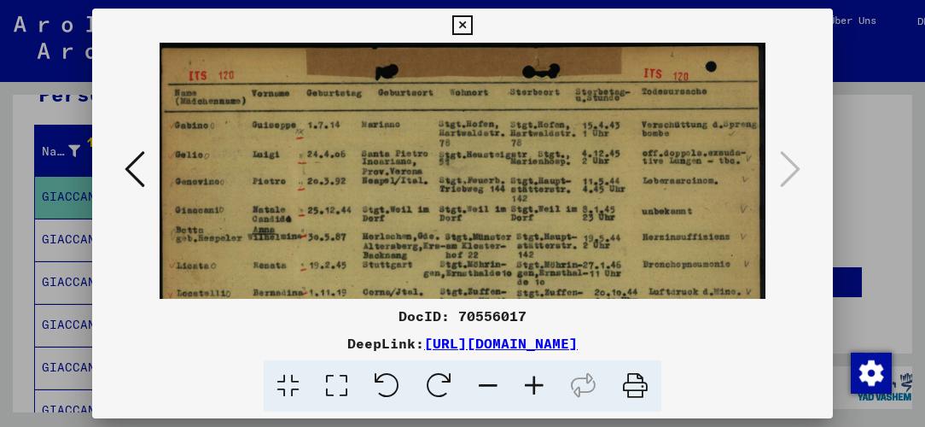
click at [539, 384] on icon at bounding box center [534, 386] width 46 height 52
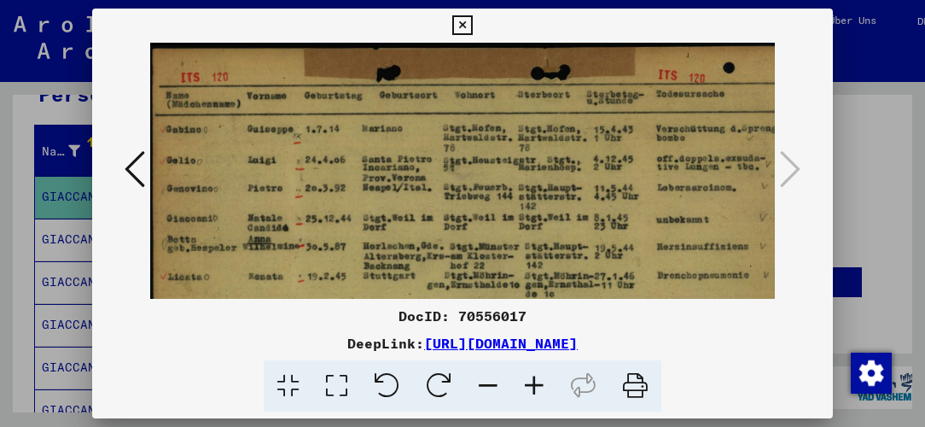
click at [539, 384] on icon at bounding box center [534, 386] width 46 height 52
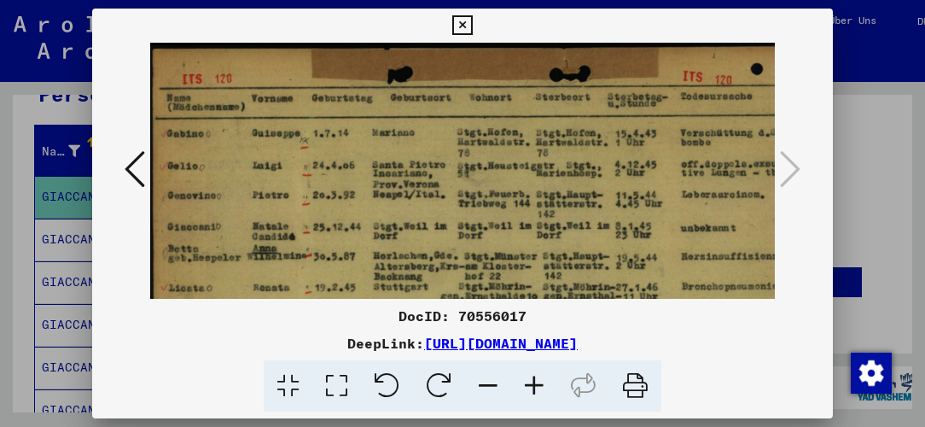
click at [539, 384] on icon at bounding box center [534, 386] width 46 height 52
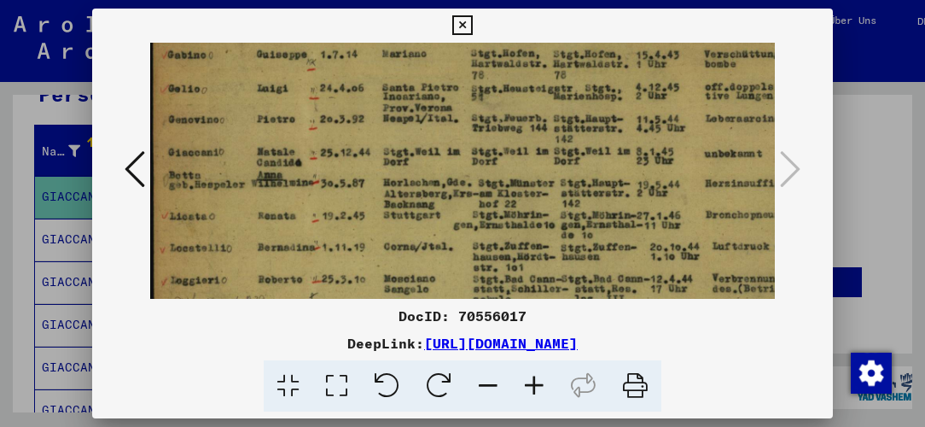
scroll to position [94, 0]
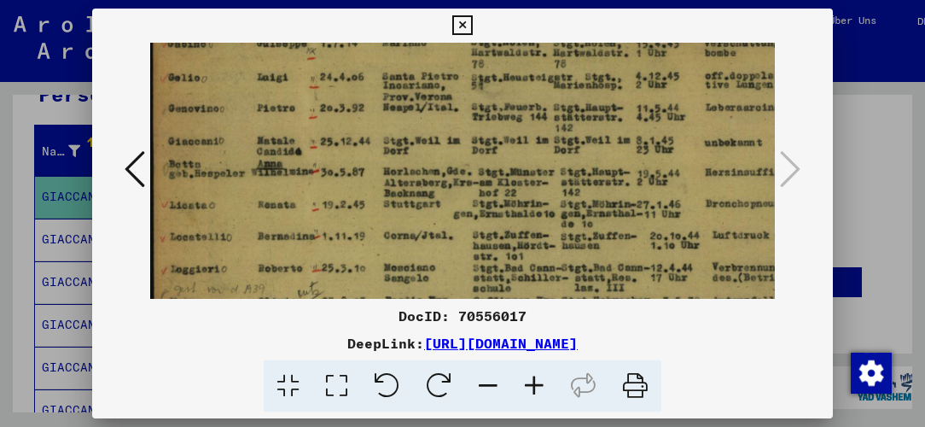
drag, startPoint x: 287, startPoint y: 221, endPoint x: 290, endPoint y: 128, distance: 93.1
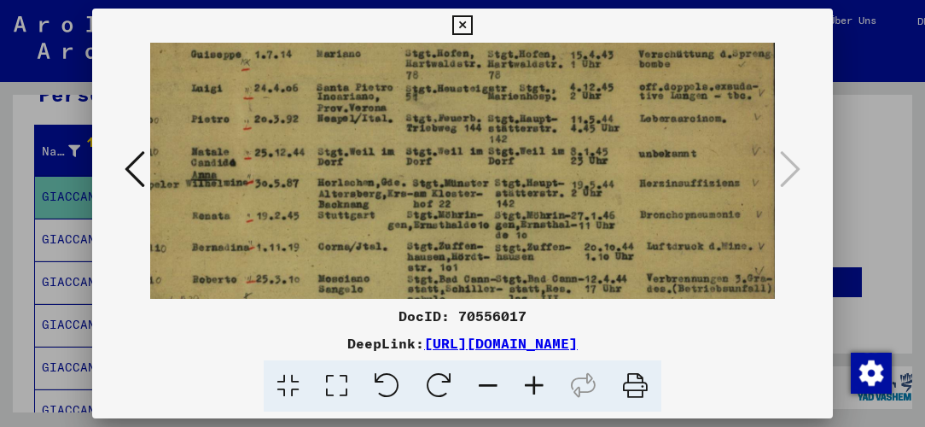
scroll to position [55, 66]
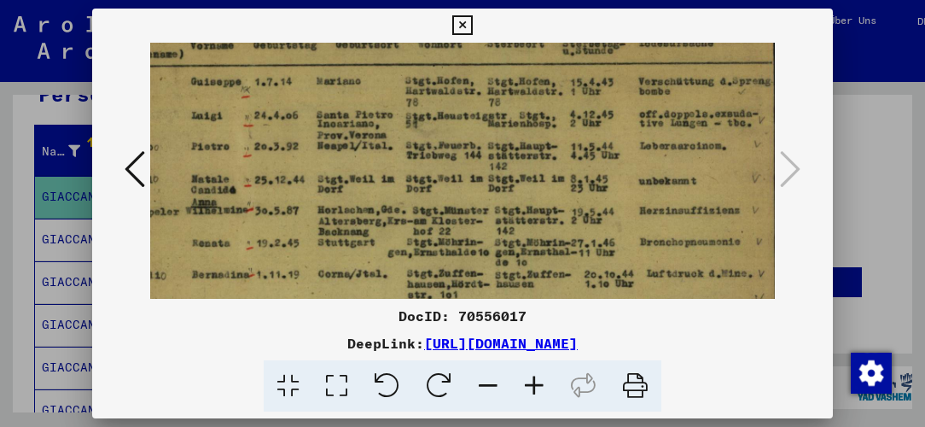
drag, startPoint x: 596, startPoint y: 233, endPoint x: 468, endPoint y: 271, distance: 133.4
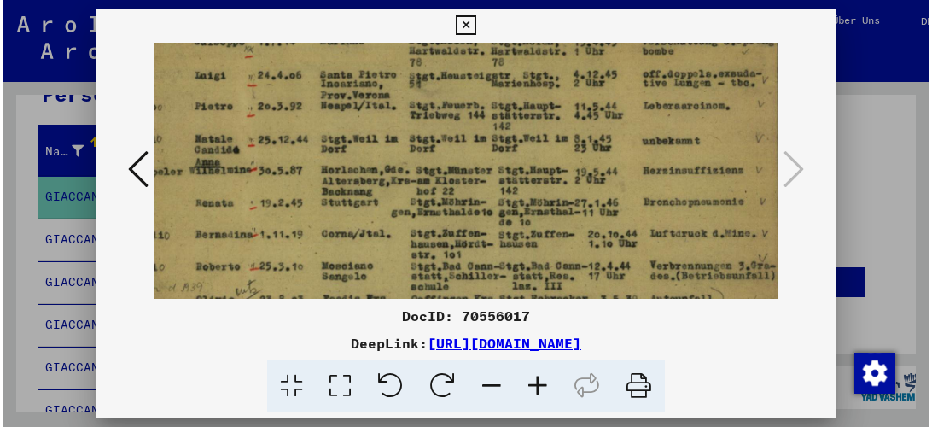
scroll to position [137, 66]
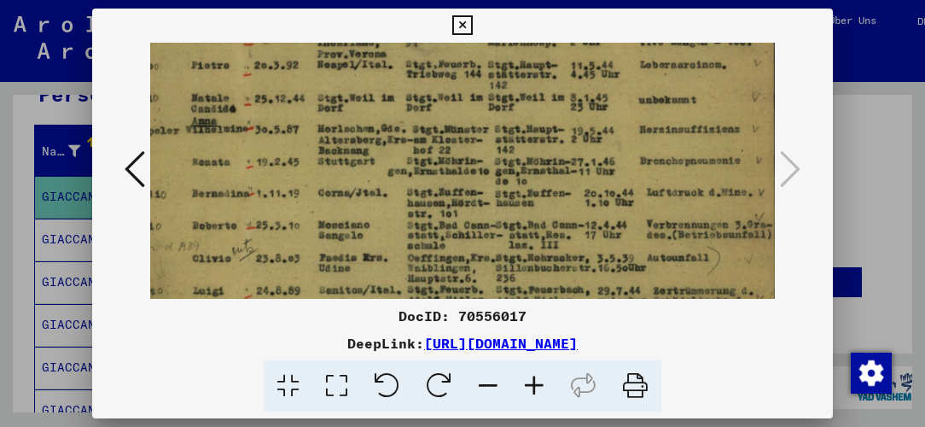
drag, startPoint x: 473, startPoint y: 181, endPoint x: 448, endPoint y: 125, distance: 61.5
click at [448, 125] on img at bounding box center [433, 397] width 697 height 982
click at [468, 22] on icon at bounding box center [462, 25] width 20 height 20
